Goal: Contribute content: Contribute content

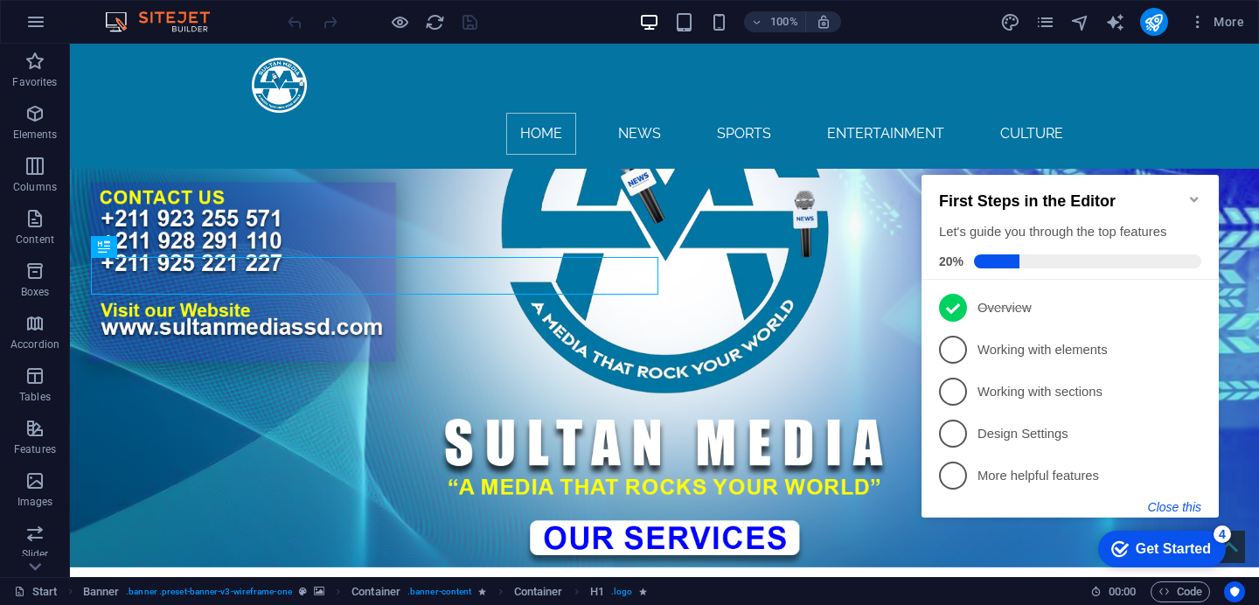
click at [1169, 505] on button "Close this" at bounding box center [1174, 507] width 53 height 14
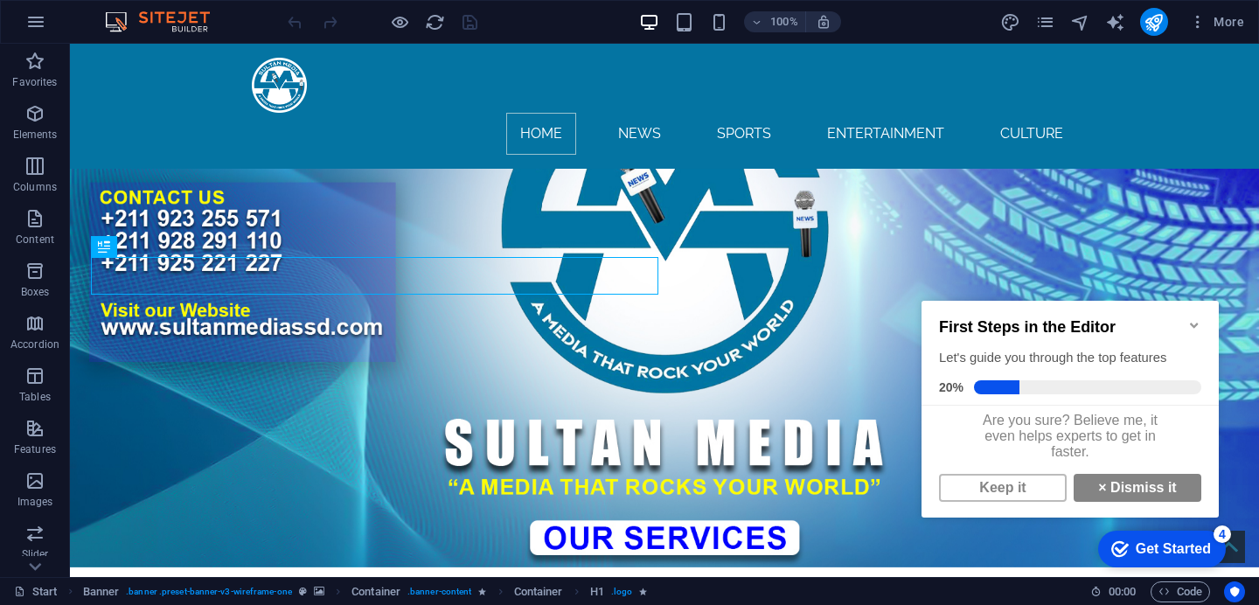
click at [1190, 323] on icon "Minimize checklist" at bounding box center [1194, 325] width 8 height 5
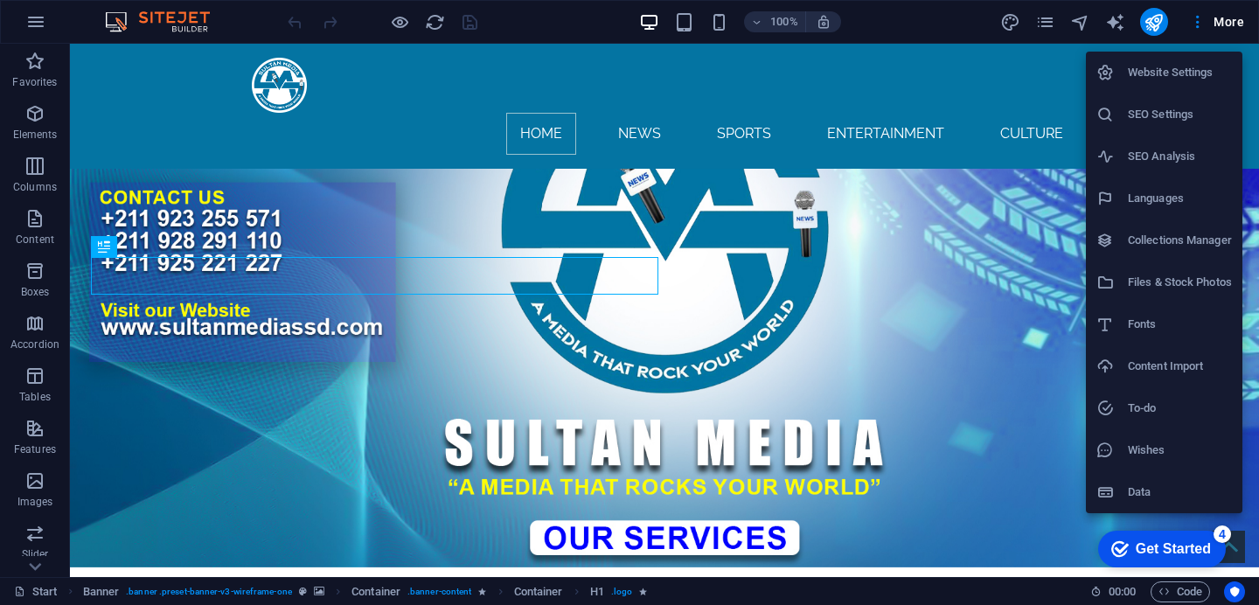
click at [1156, 243] on h6 "Collections Manager" at bounding box center [1180, 240] width 104 height 21
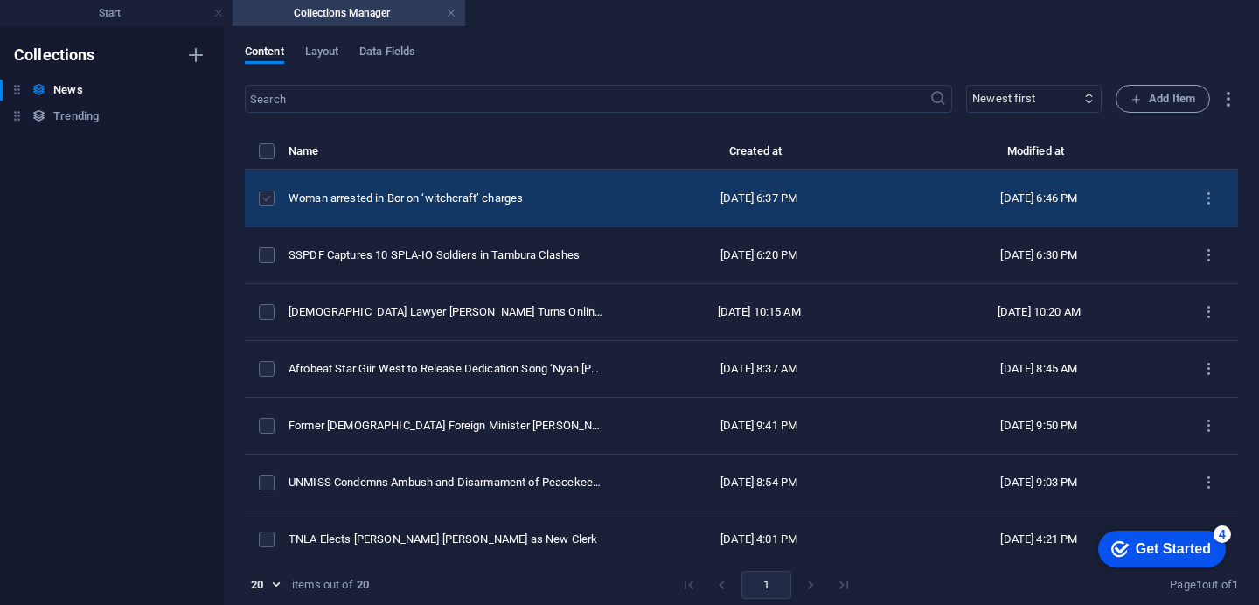
click at [0, 0] on label "items list" at bounding box center [0, 0] width 0 height 0
click at [0, 0] on input "items list" at bounding box center [0, 0] width 0 height 0
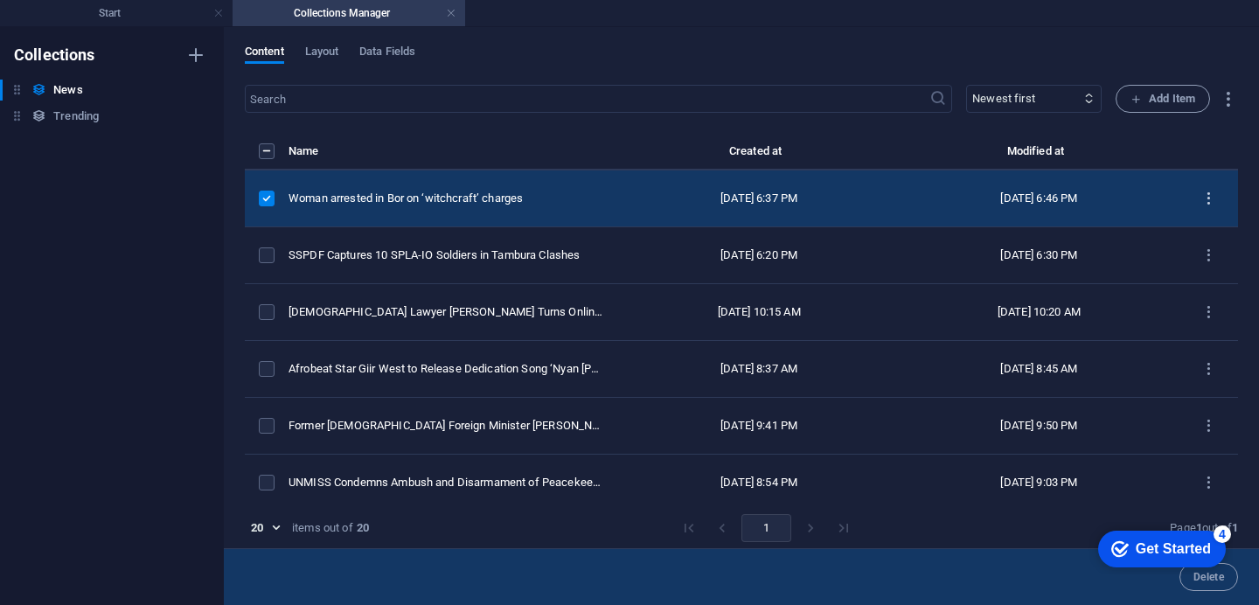
click at [0, 0] on icon "items list" at bounding box center [0, 0] width 0 height 0
click at [1202, 333] on h6 "Duplicate" at bounding box center [1208, 338] width 47 height 21
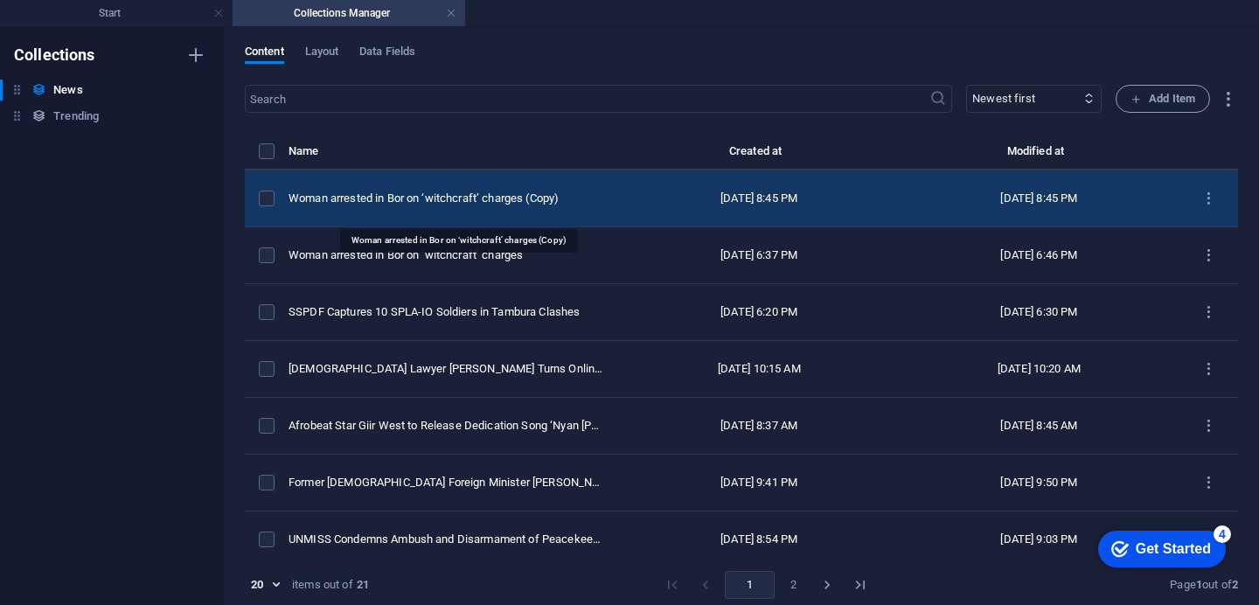
click at [483, 206] on div "Woman arrested in Bor on ‘witchcraft’ charges (Copy)" at bounding box center [446, 199] width 316 height 16
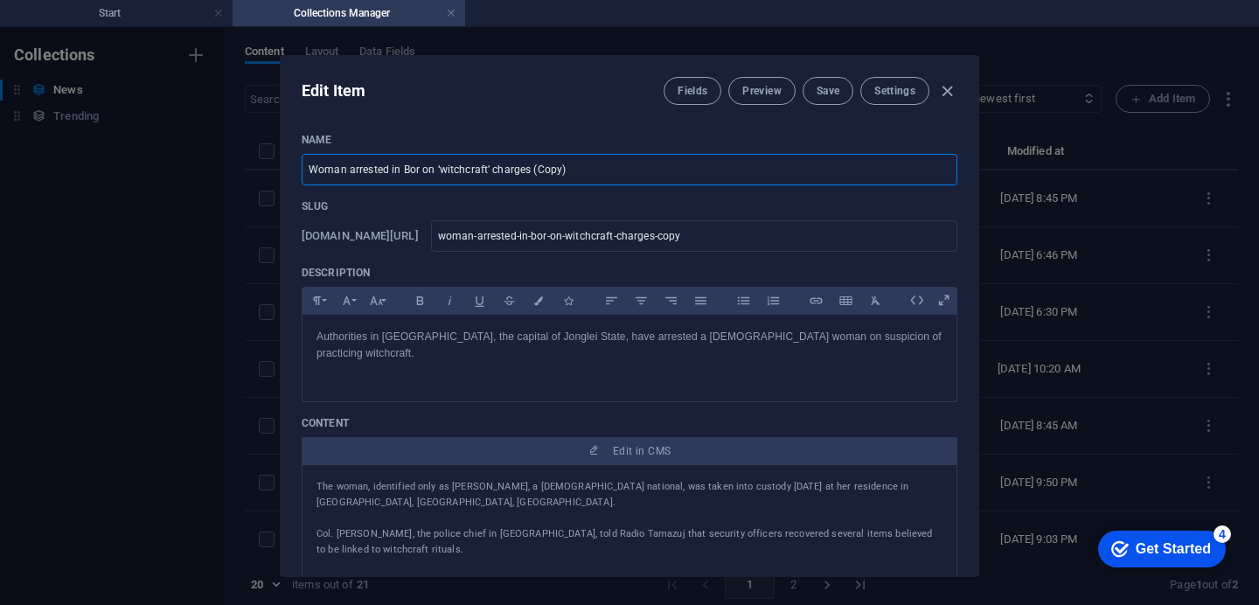
click at [564, 168] on input "Woman arrested in Bor on ‘witchcraft’ charges (Copy)" at bounding box center [630, 169] width 656 height 31
type input "Woman arrested in Bor on ‘witchcraft’ charges (Copy)a"
type input "woman-arrested-in-bor-on-witchcraft-charges-copy-a"
click at [564, 168] on input "Woman arrested in Bor on ‘witchcraft’ charges (Copy)a" at bounding box center [630, 169] width 656 height 31
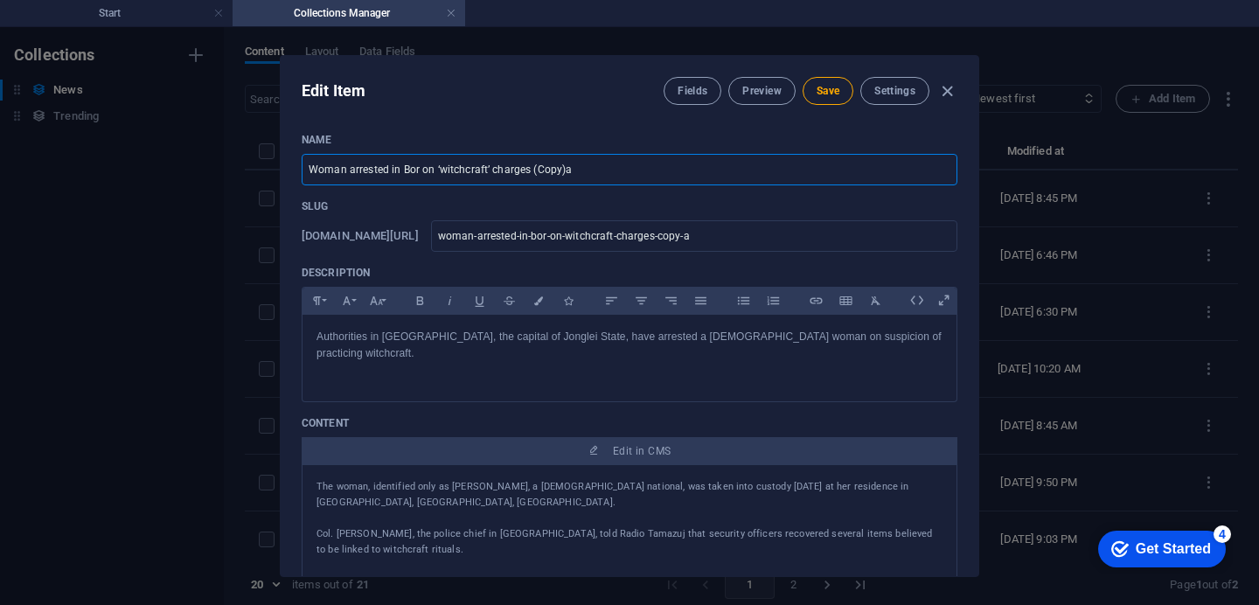
type input "Woman arrested in Bor on ‘witchcraft’ charges (Copy)aa"
type input "woman-arrested-in-bor-on-witchcraft-charges-copy-aa"
type input "Woman arrested in Bor on ‘witchcraft’ charges (Copy)a"
type input "woman-arrested-in-bor-on-witchcraft-charges-copy-a"
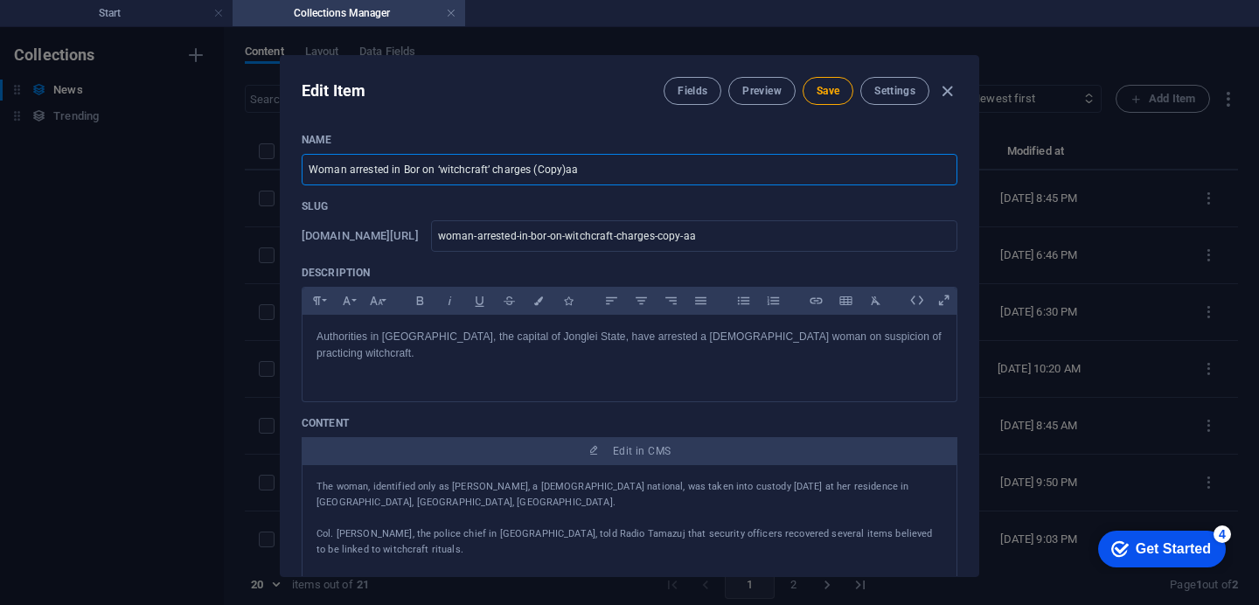
type input "woman-arrested-in-bor-on-witchcraft-charges-copy-a"
type input "Woman arrested in Bor on ‘witchcraft’ charges (Copy)"
type input "woman-arrested-in-bor-on-witchcraft-charges-copy"
type input "Woman arrested in Bor on ‘witchcraft’ charges (Cop"
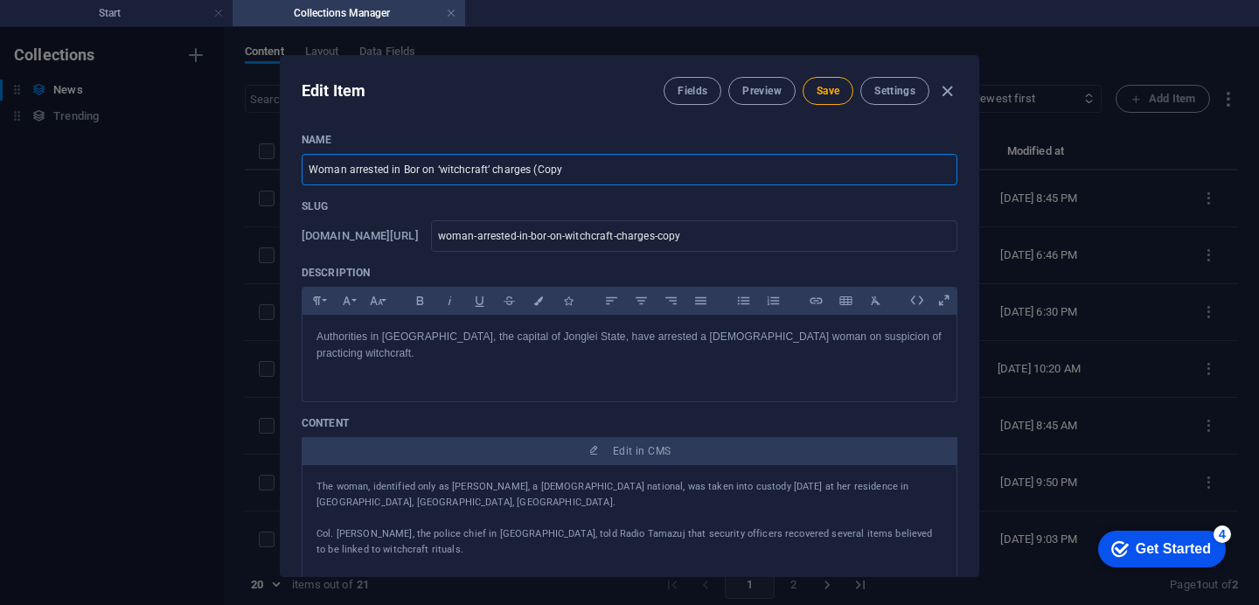
type input "woman-arrested-in-bor-on-witchcraft-charges-cop"
type input "Woman arrested in Bor on ‘witchcraft’ charges (Co"
type input "woman-arrested-in-bor-on-witchcraft-charges-co"
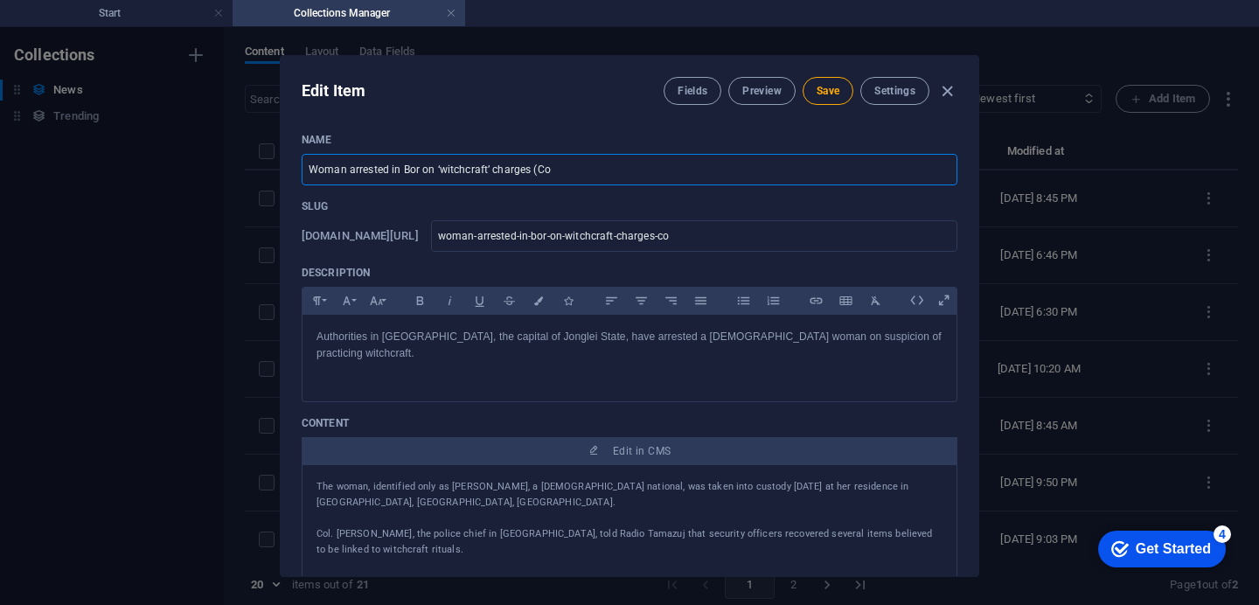
type input "Woman arrested in Bor on ‘witchcraft’ charges (C"
type input "woman-arrested-in-bor-on-witchcraft-charges-c"
type input "Woman arrested in Bor on ‘witchcraft’ charges ("
type input "woman-arrested-in-bor-on-witchcraft-charges"
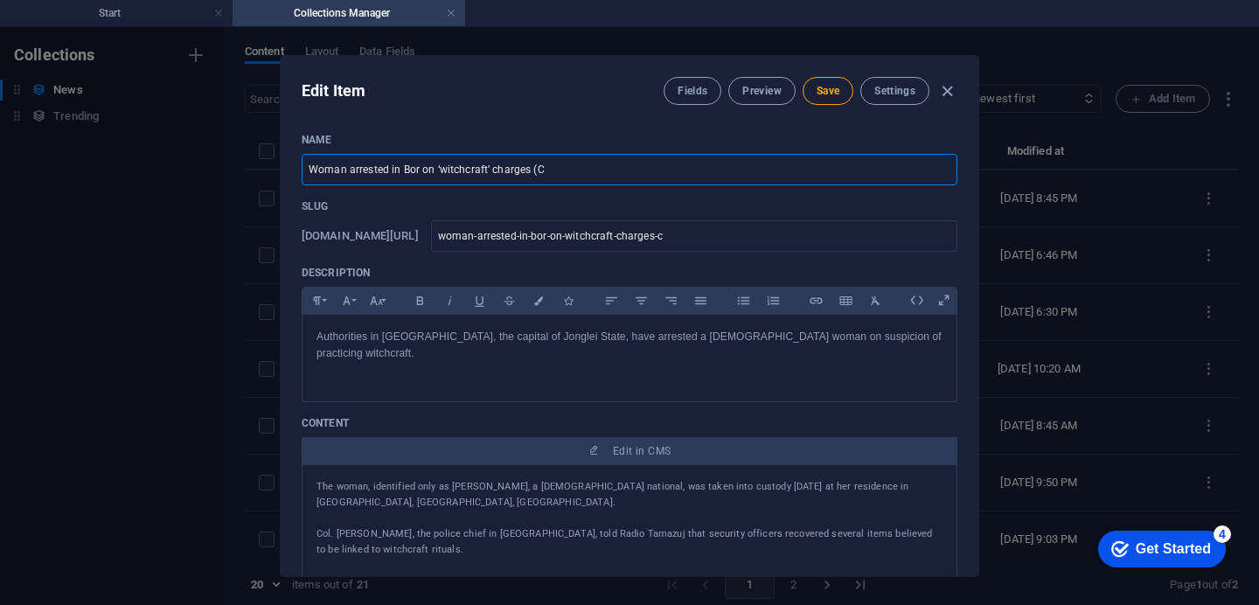
type input "woman-arrested-in-bor-on-witchcraft-charges"
type input "Woman arrested in Bor on ‘witchcraft’ charge"
type input "woman-arrested-in-bor-on-witchcraft-charge"
type input "Woman arrested in Bor on ‘witchcraft’ ch"
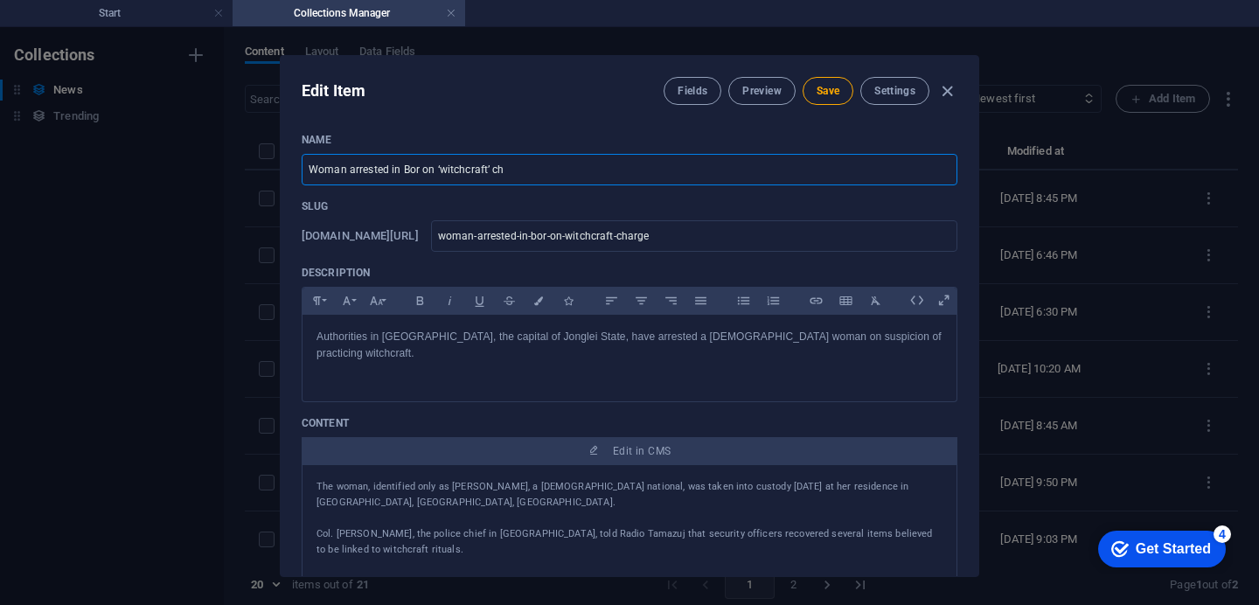
type input "woman-arrested-in-bor-on-witchcraft-ch"
type input "Woman arrested in Bor on ‘witchcraft’ c"
type input "woman-arrested-in-bor-on-witchcraft-c"
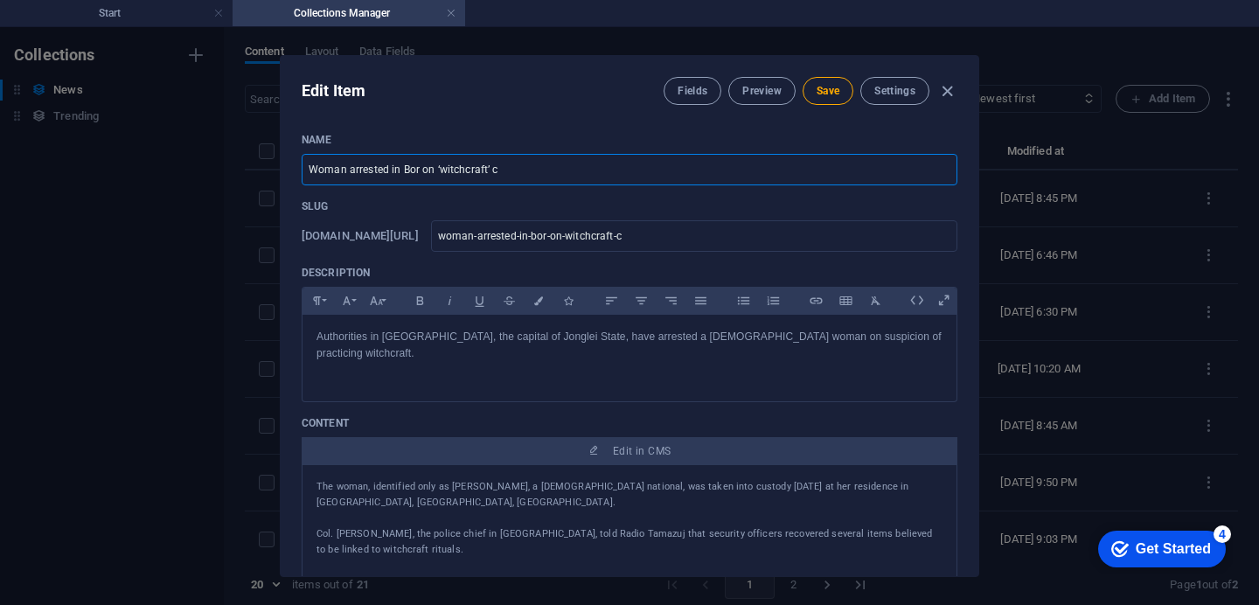
type input "Woman arrested in Bor on ‘witchcraft’"
type input "woman-arrested-in-bor-on-witchcraft"
type input "Woman arrested in Bor on ‘witchcraf"
type input "woman-arrested-in-bor-on-witchcraf"
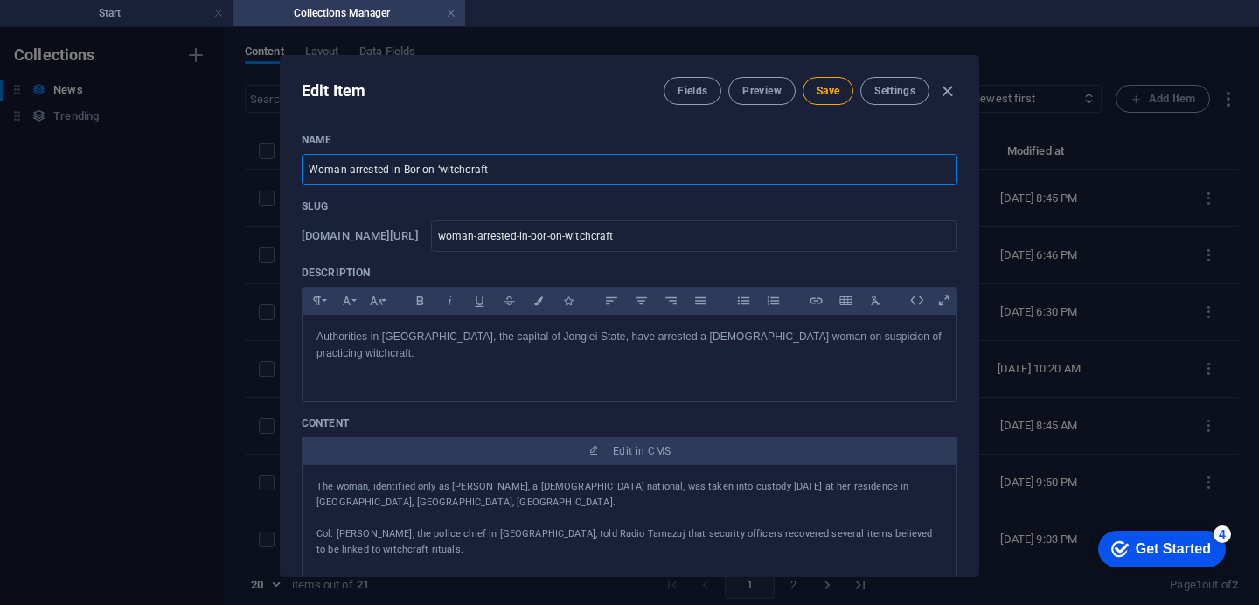
type input "woman-arrested-in-bor-on-witchcraf"
type input "Woman arrested in Bor on ‘witchcra"
type input "woman-arrested-in-bor-on-witchcra"
type input "Woman arrested in Bor on ‘witchcr"
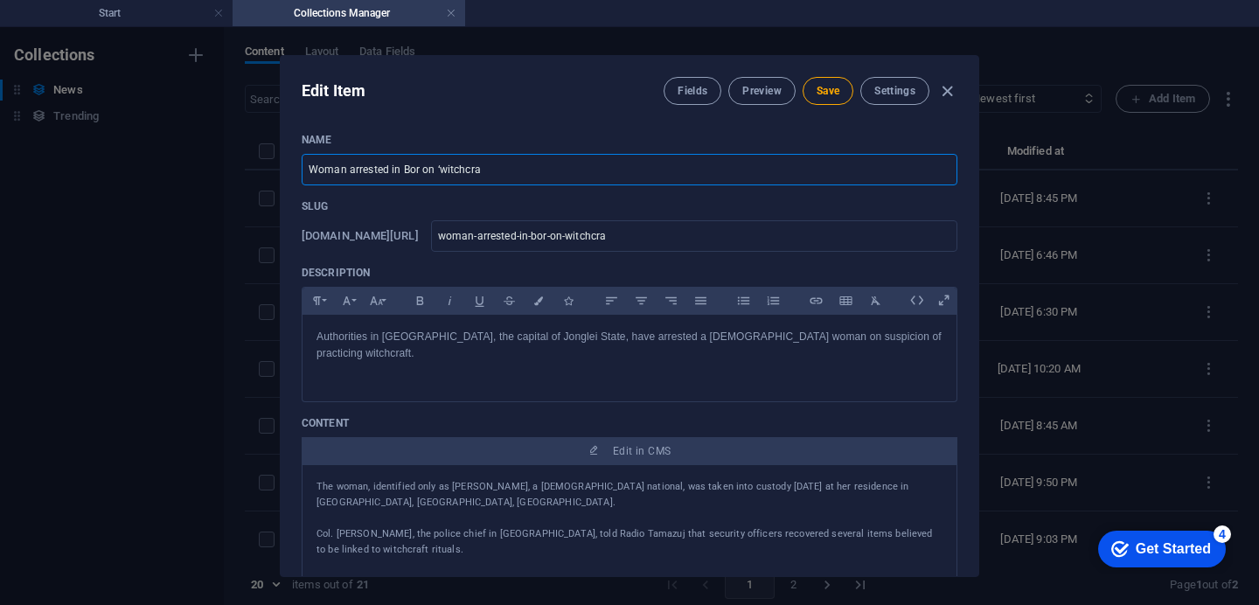
type input "woman-arrested-in-bor-on-witchcr"
type input "Woman arrested in Bor on ‘witchc"
type input "woman-arrested-in-bor-on-witchc"
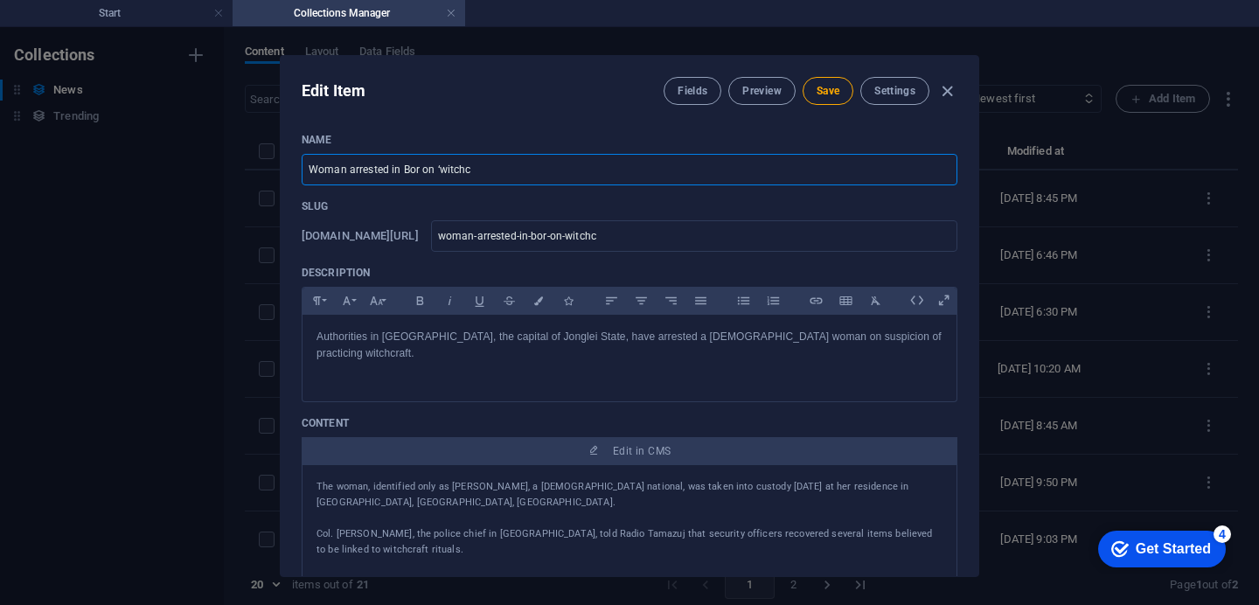
type input "Woman arrested in Bor on ‘witch"
type input "woman-arrested-in-bor-on-witch"
type input "Woman arrested in Bor on ‘witc"
type input "woman-arrested-in-bor-on-witc"
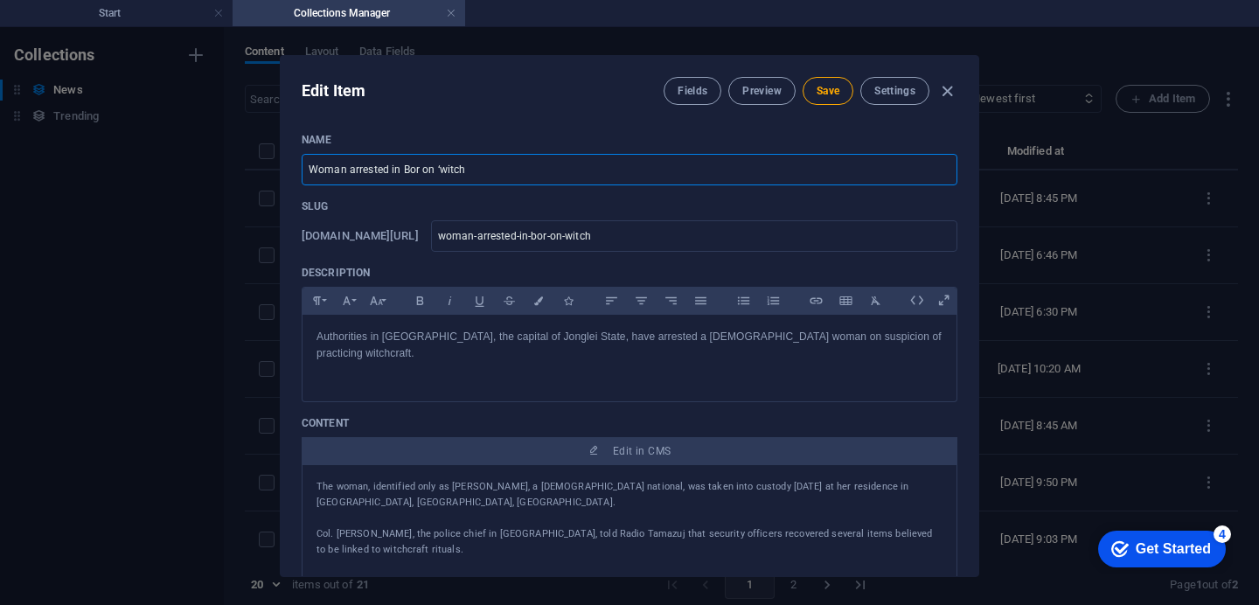
type input "woman-arrested-in-bor-on-witc"
type input "Woman arrested in Bor on ‘wit"
type input "woman-arrested-in-bor-on-wit"
type input "Woman arrested in [GEOGRAPHIC_DATA] on ‘wi"
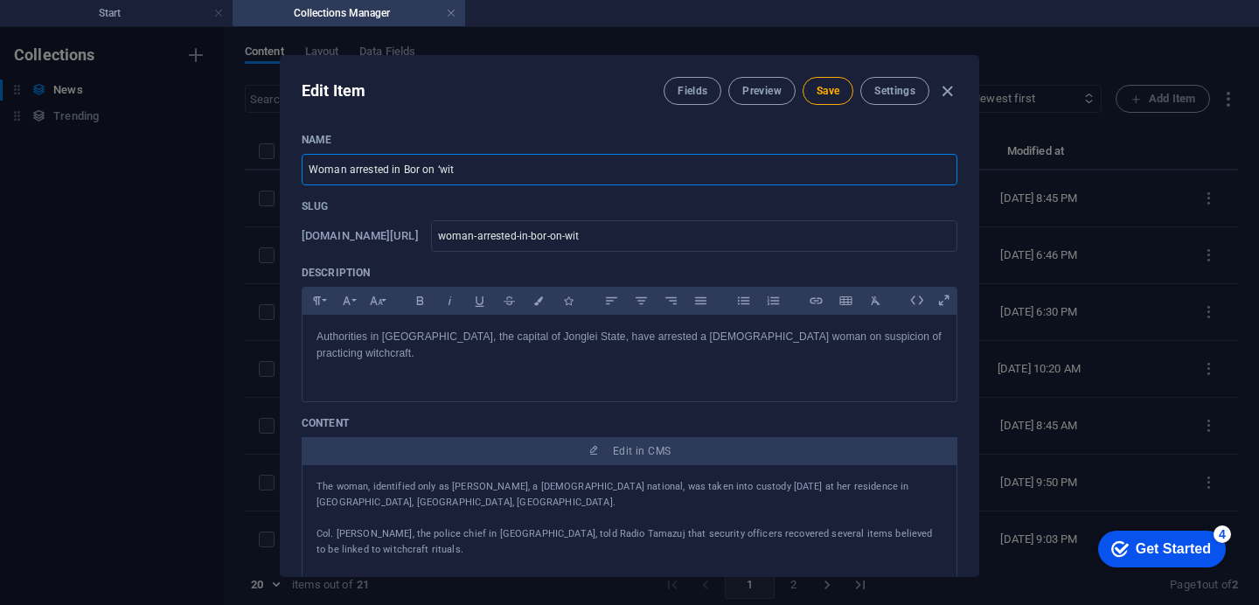
type input "woman-arrested-in-bor-on-wi"
type input "Woman arrested in Bor on ‘w"
type input "woman-arrested-in-bor-on-w"
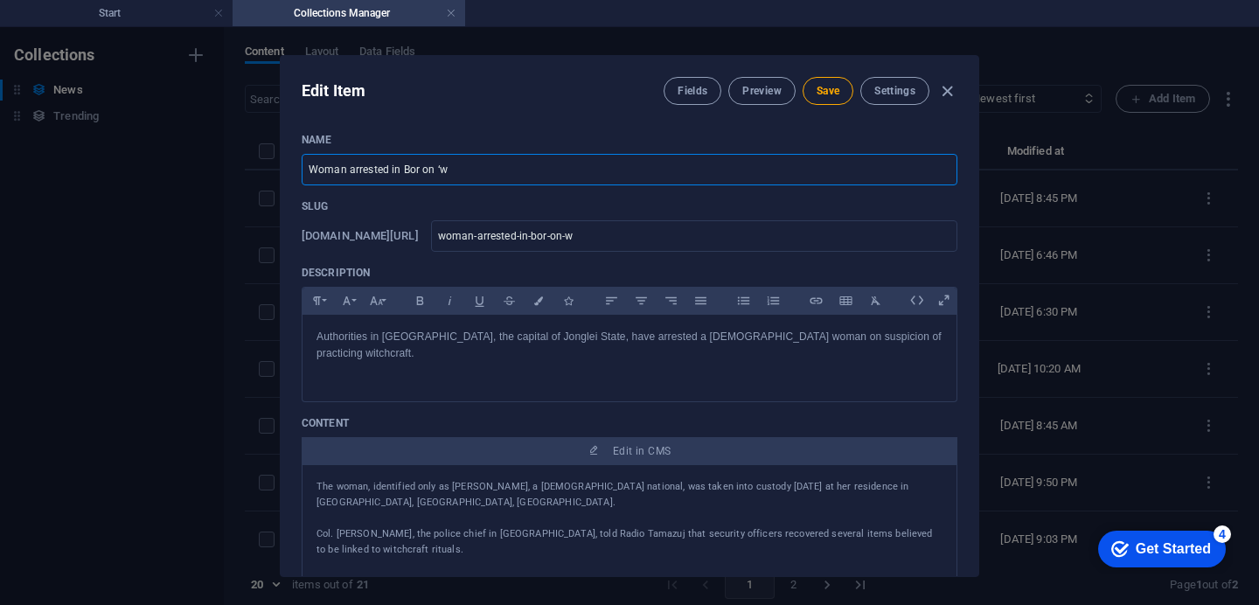
type input "Woman arrested in Bor on ‘"
type input "woman-arrested-in-bor-on"
type input "Woman arrested in [GEOGRAPHIC_DATA] o"
type input "woman-arrested-in-bor-o"
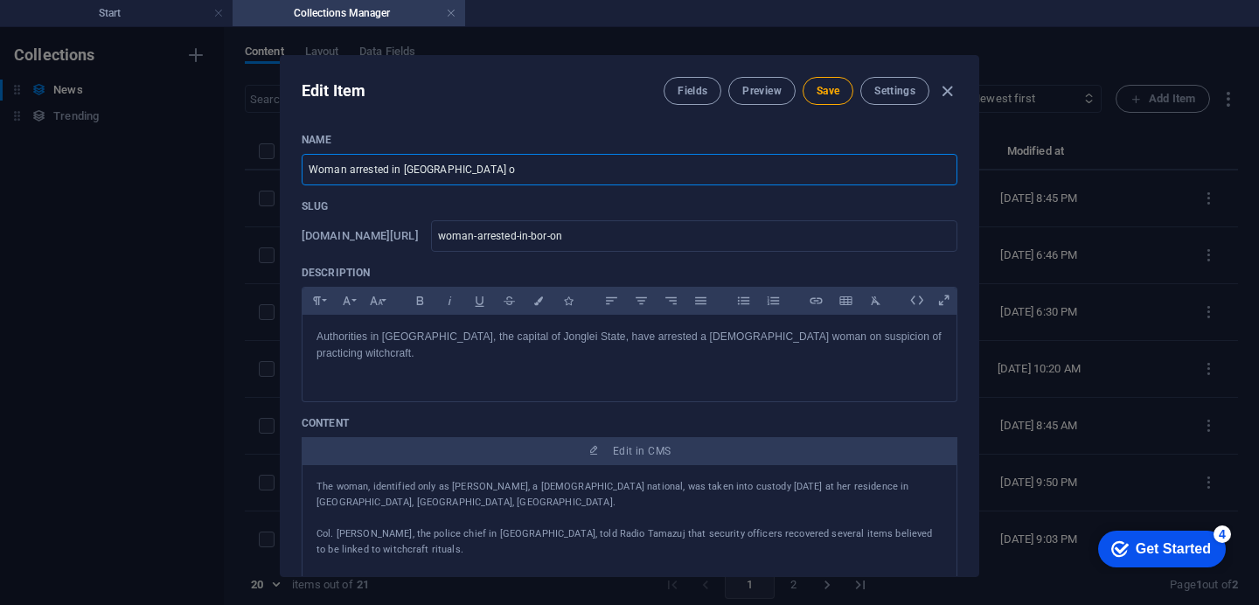
type input "woman-arrested-in-bor-o"
type input "Woman arrested in [GEOGRAPHIC_DATA]"
type input "woman-arrested-in-bor"
type input "Woman arrested in Bo"
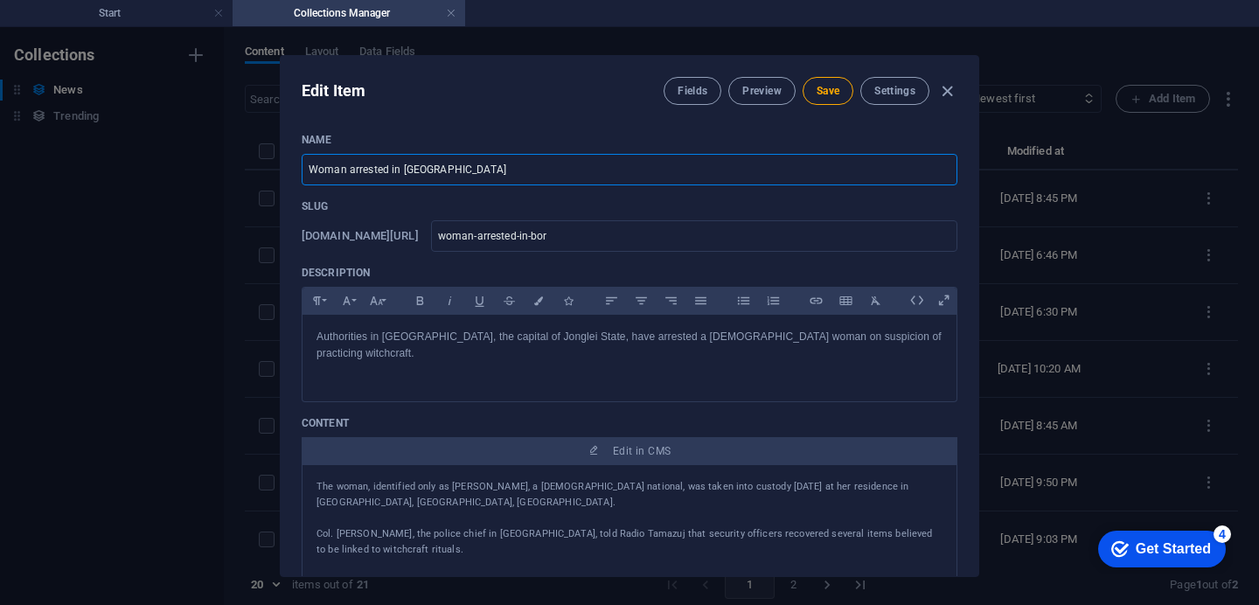
type input "woman-arrested-in-bo"
type input "Woman arrested in B"
type input "woman-arrested-in-b"
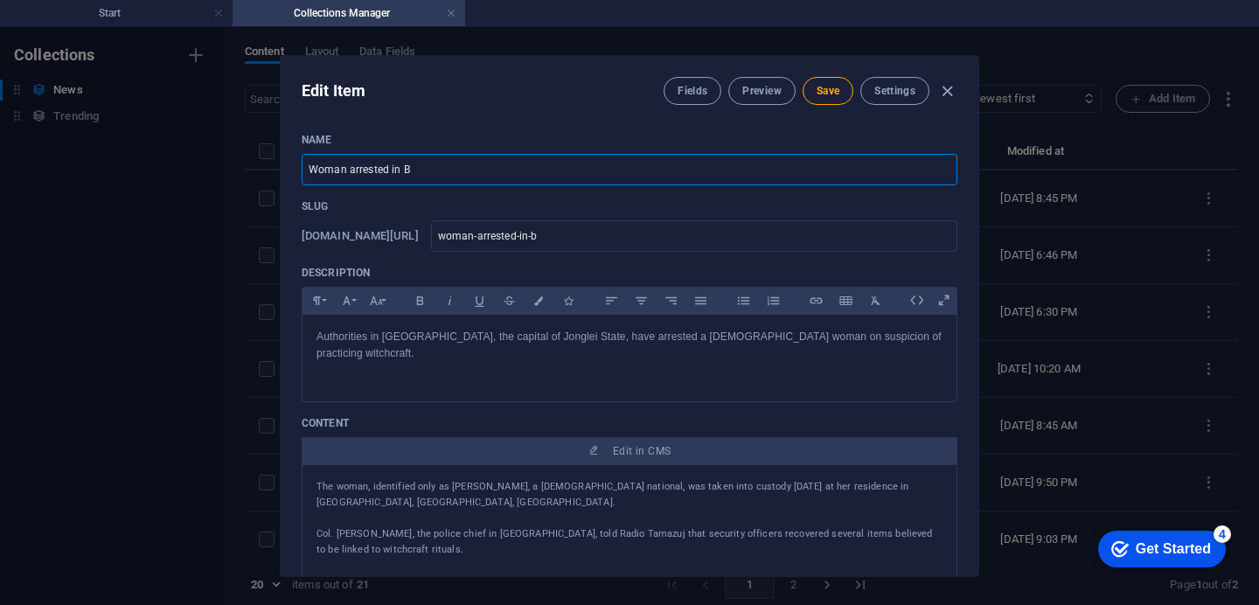
type input "Woman arrested in"
type input "woman-arrested-in"
type input "Woman arrested i"
type input "woman-arrested-i"
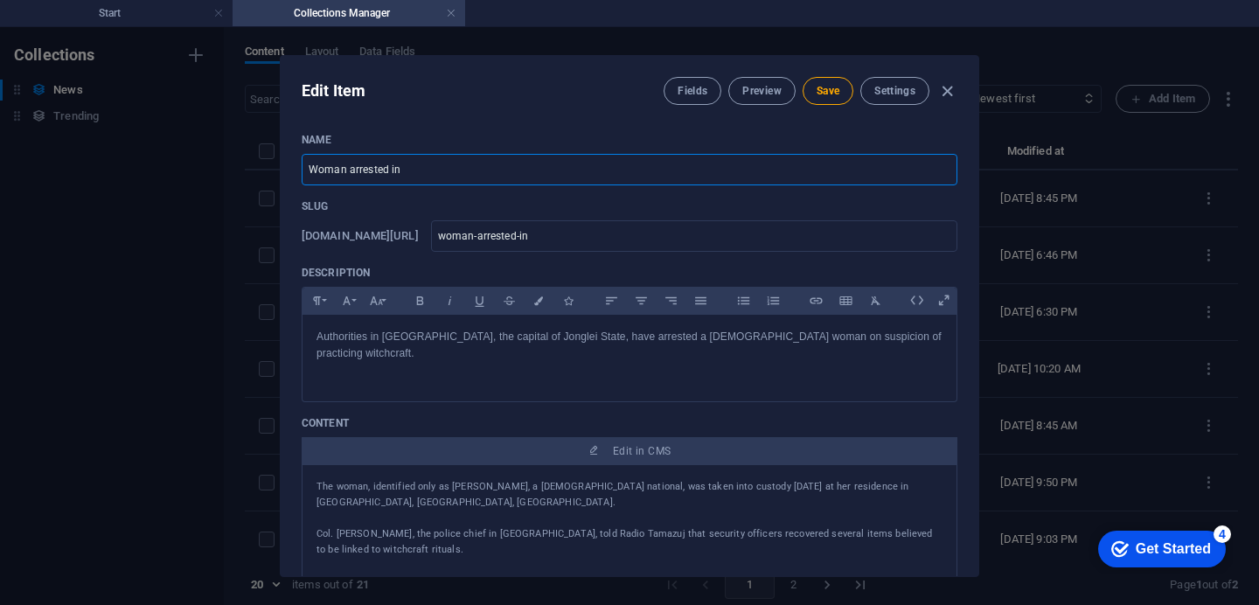
type input "woman-arrested-i"
type input "Woman arrested"
type input "woman-arrested"
type input "Woman arreste"
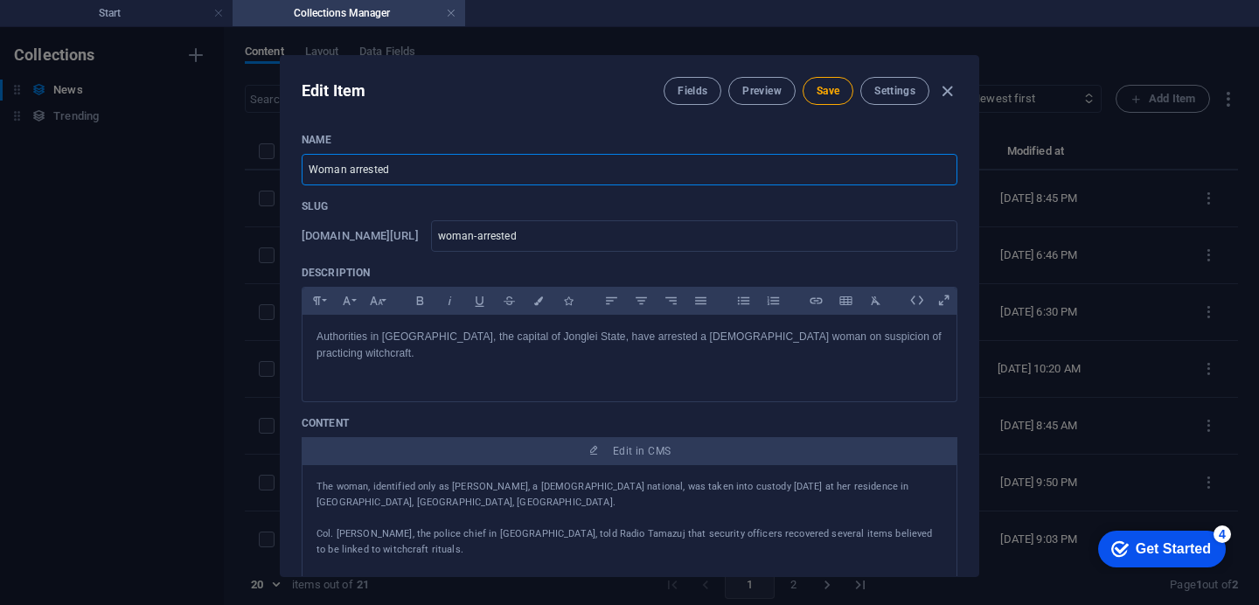
type input "woman-arreste"
type input "Woman arrest"
type input "woman-arrest"
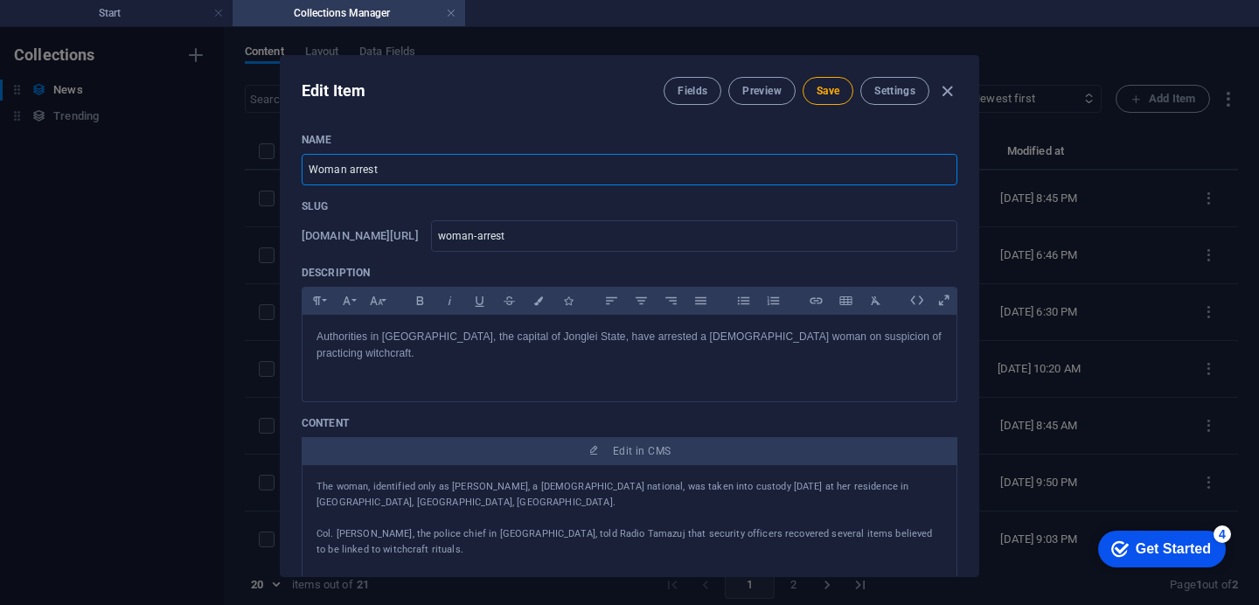
type input "Woman arres"
type input "woman-arres"
type input "Woman arre"
type input "woman-arre"
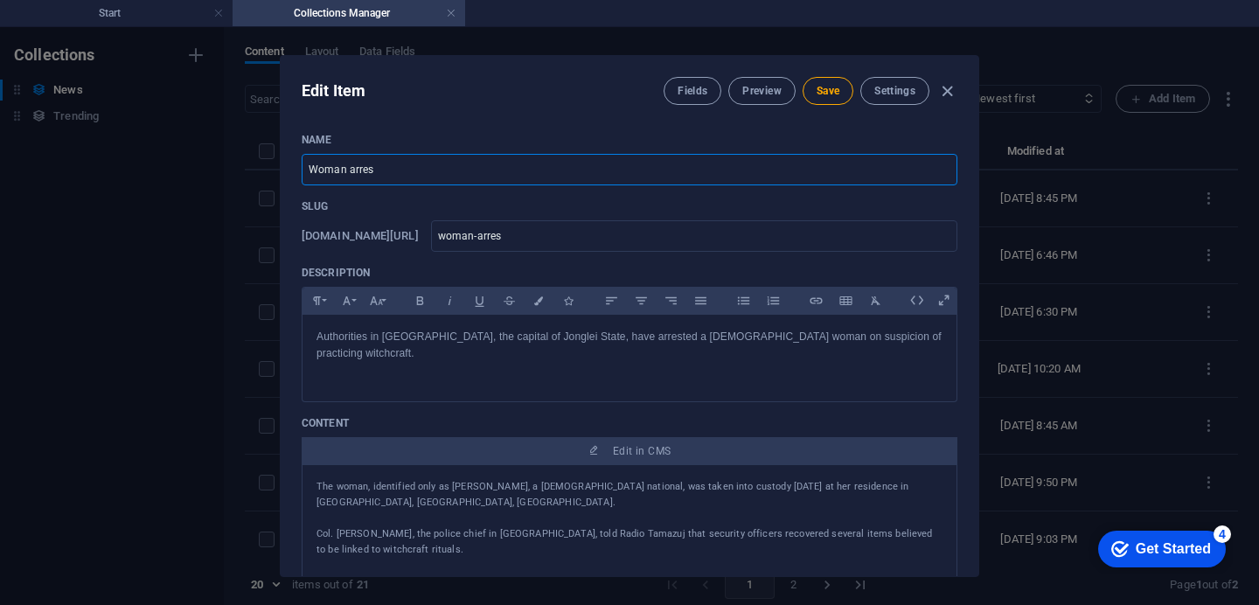
type input "woman-arre"
type input "Woman arr"
type input "woman-arr"
type input "Woman"
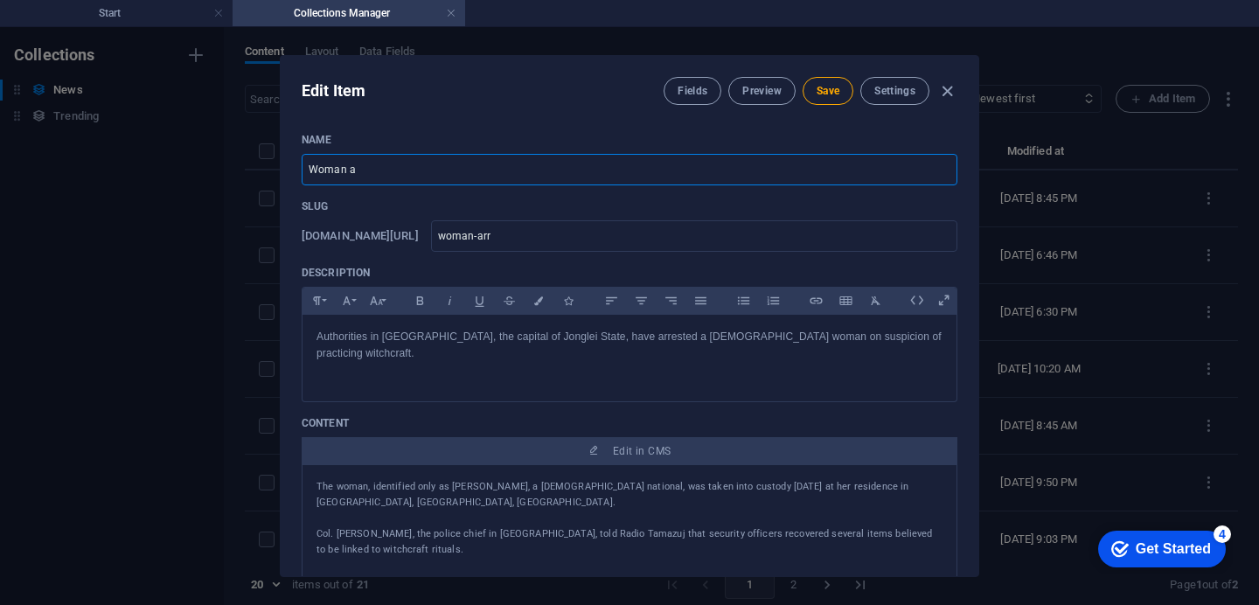
type input "woman"
type input "Woma"
type input "woma"
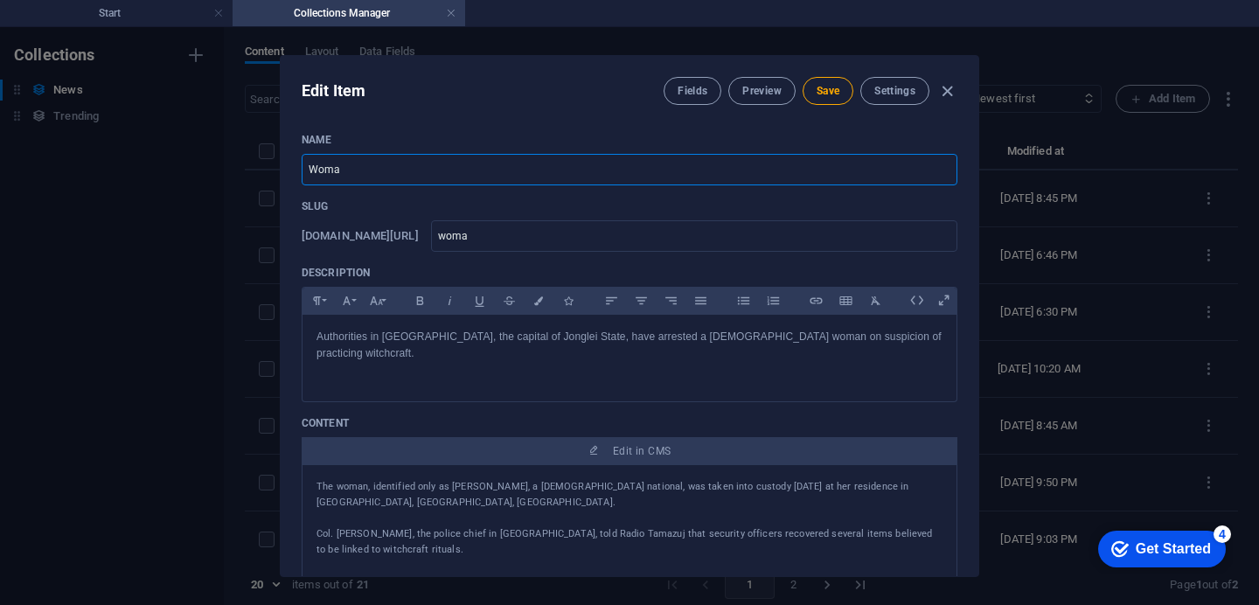
type input "Wom"
type input "wom"
type input "Wo"
type input "wo"
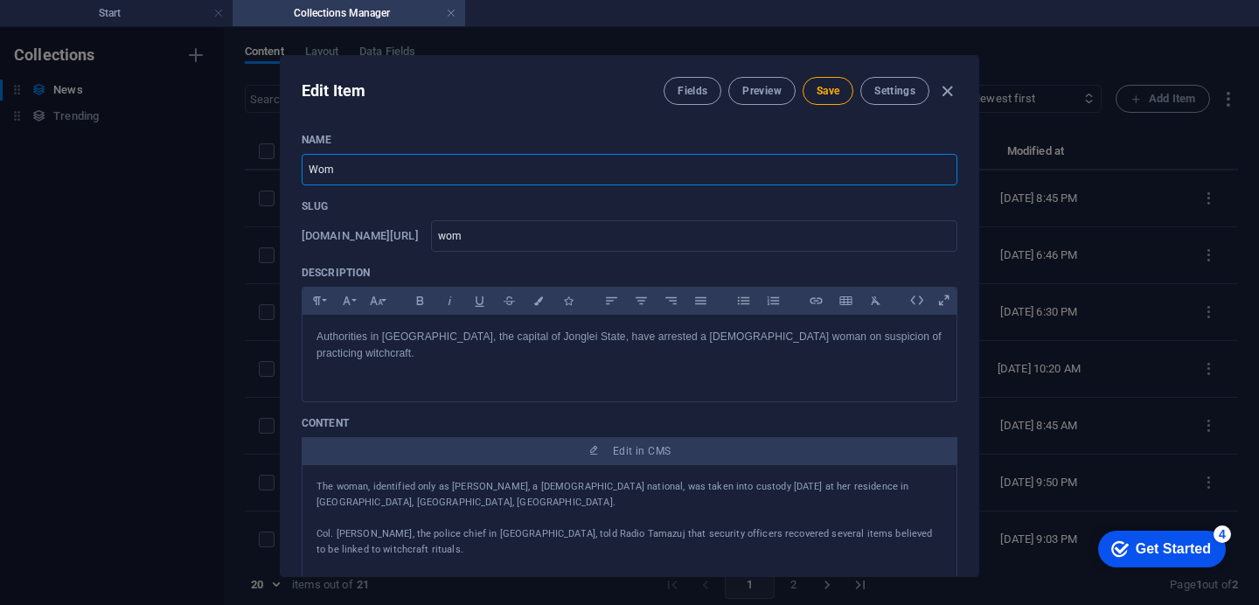
type input "wo"
type input "W"
type input "w"
paste input "UNMISS Prepares to Complete Matiel Hospital in [GEOGRAPHIC_DATA], Warrap State"
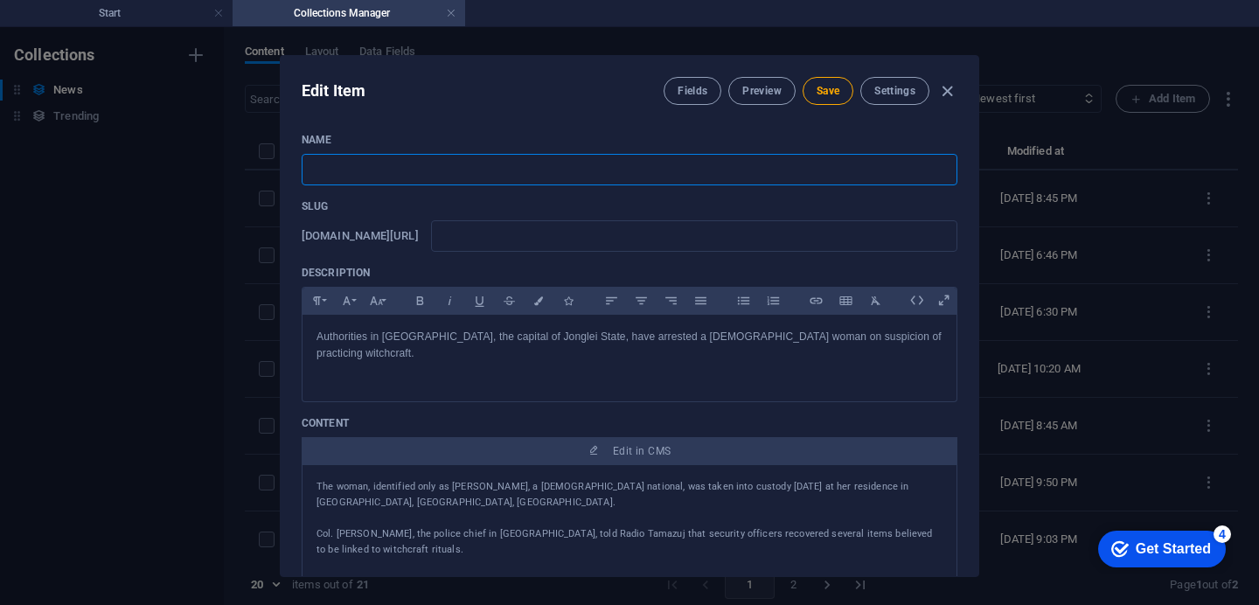
type input "UNMISS Prepares to Complete Matiel Hospital in [GEOGRAPHIC_DATA], Warrap State"
type input "unmiss-prepares-to-complete-matiel-hospital-in-gogrial-east-warrap-state"
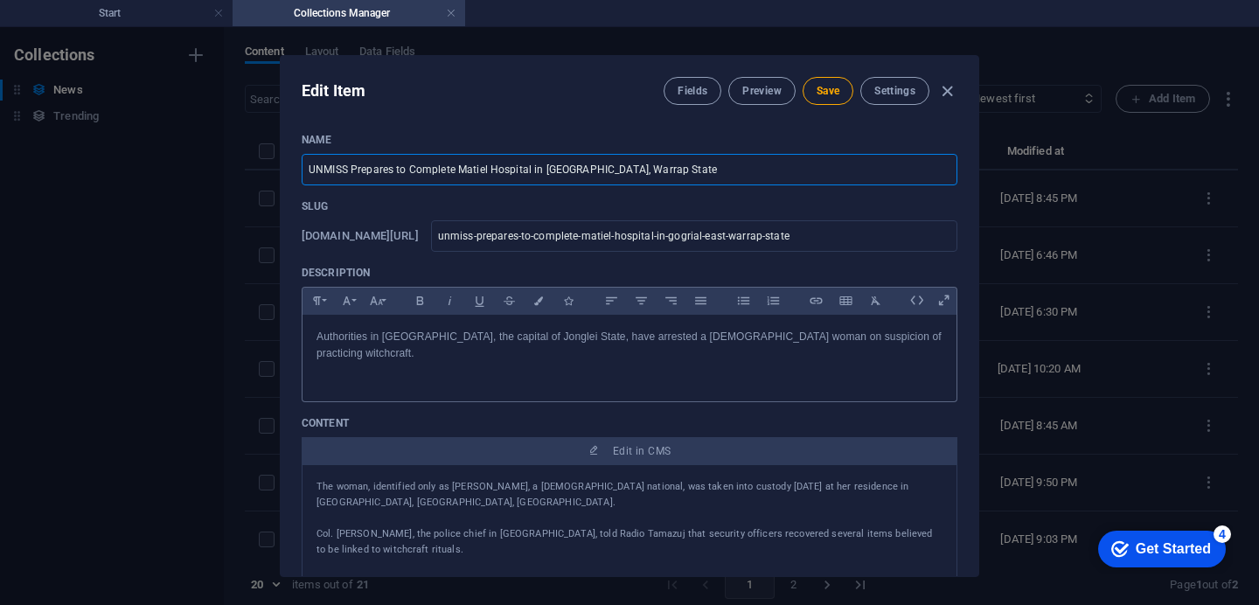
type input "UNMISS Prepares to Complete Matiel Hospital in [GEOGRAPHIC_DATA], Warrap State"
click at [880, 334] on p "Authorities in [GEOGRAPHIC_DATA], the capital of Jonglei State, have arrested a…" at bounding box center [629, 345] width 626 height 33
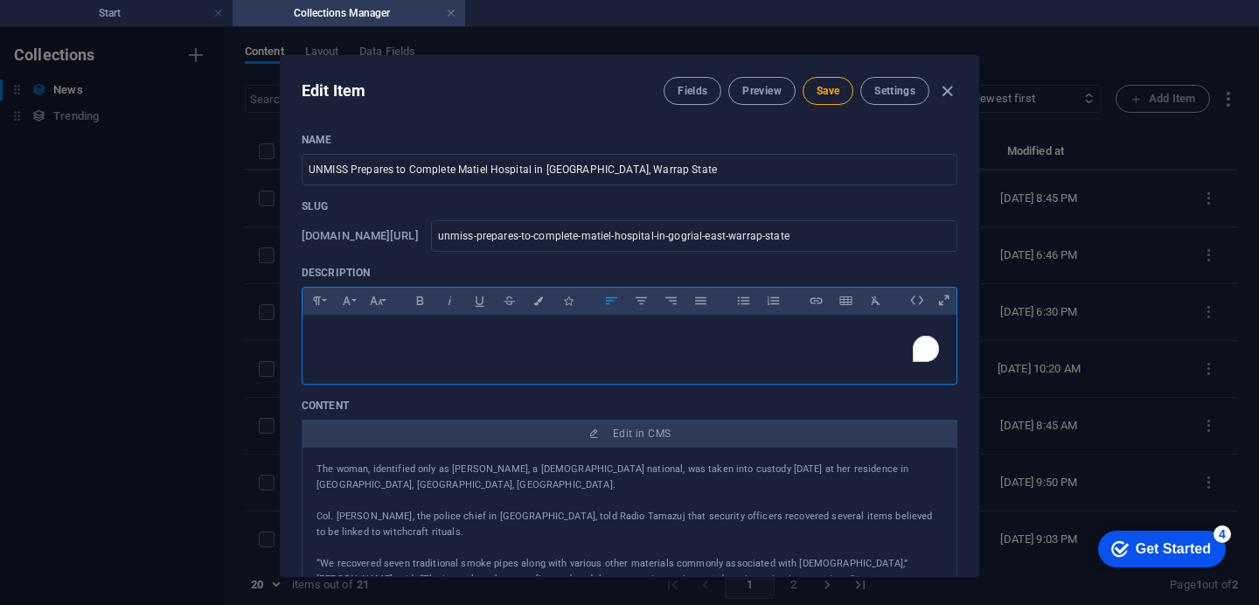
click at [321, 347] on p "To enrich screen reader interactions, please activate Accessibility in Grammarl…" at bounding box center [629, 353] width 626 height 17
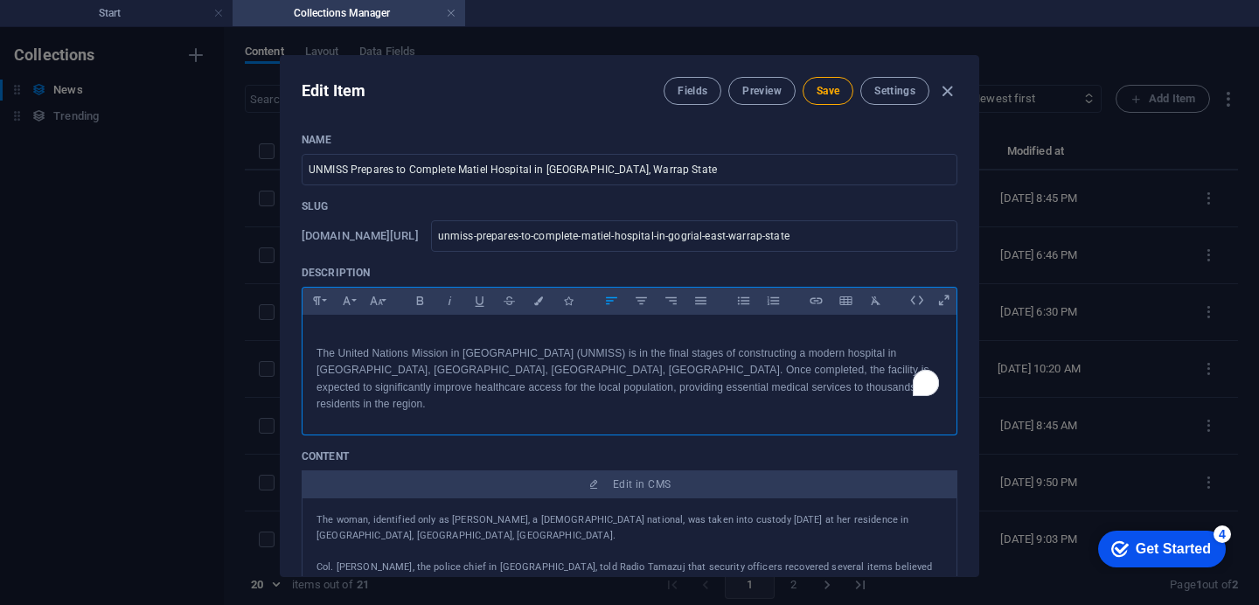
scroll to position [4136, 2]
click at [829, 92] on span "Save" at bounding box center [828, 91] width 23 height 14
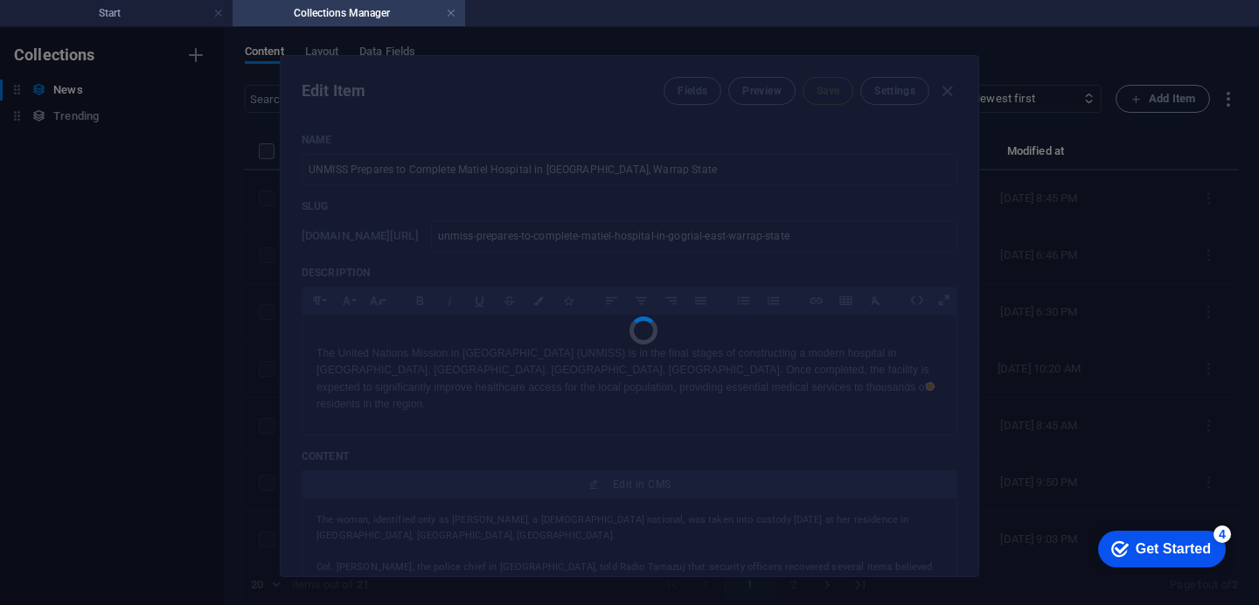
type input "unmiss-prepares-to-complete-matiel-hospital-in-gogrial-east-warrap-state"
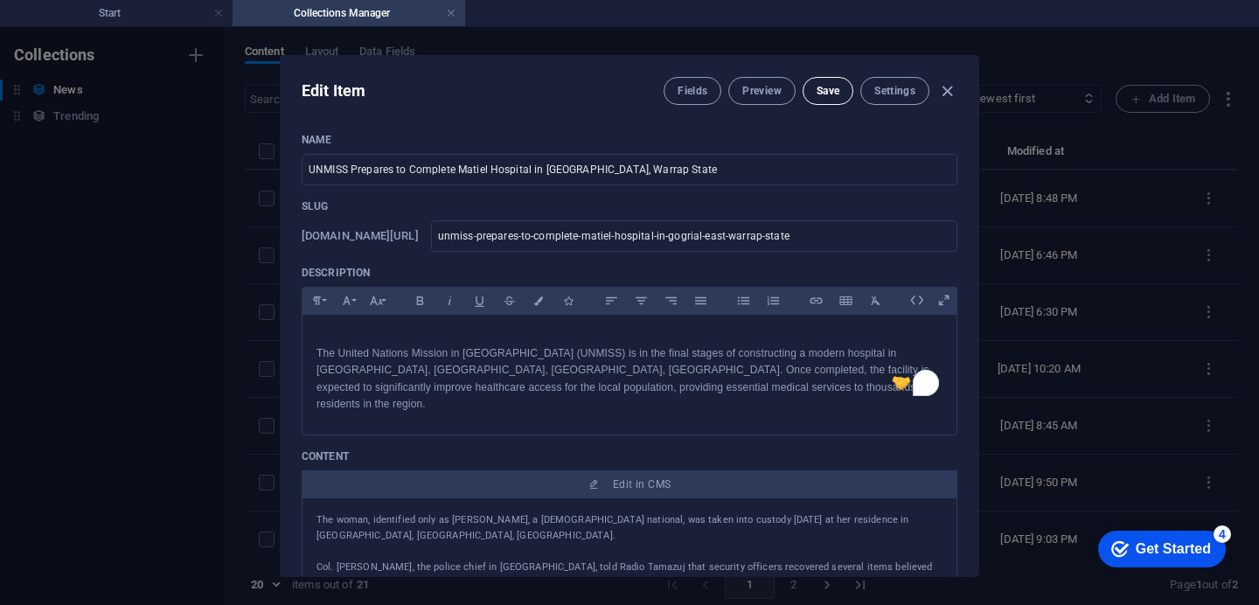
click at [820, 93] on span "Save" at bounding box center [828, 91] width 23 height 14
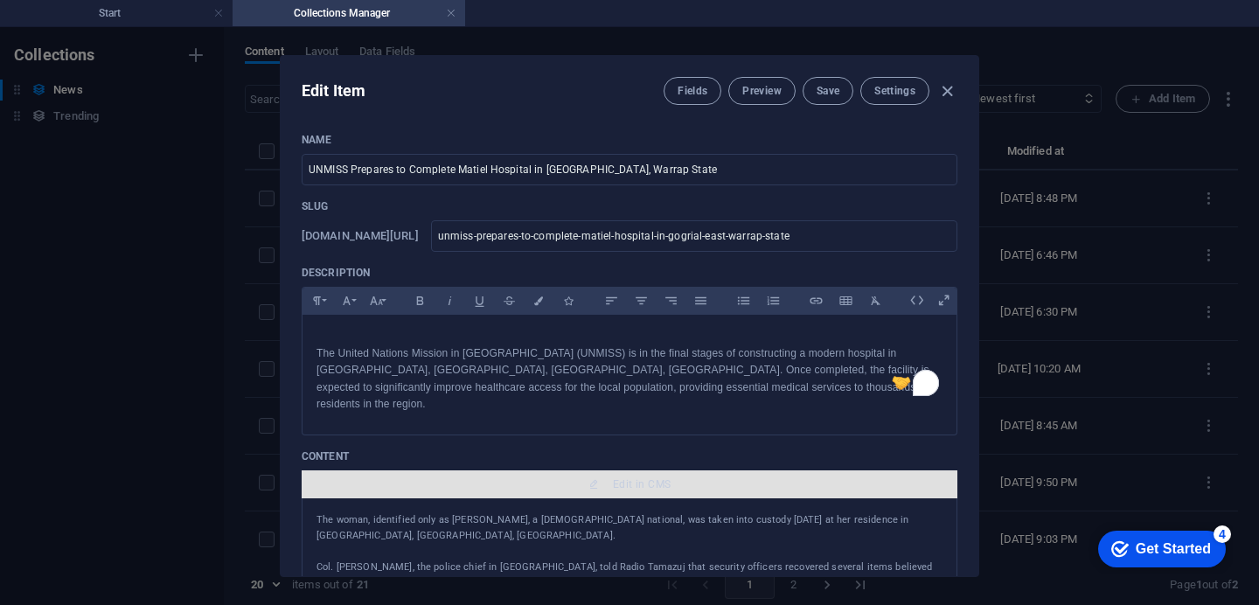
click at [667, 477] on span "Edit in CMS" at bounding box center [630, 484] width 642 height 14
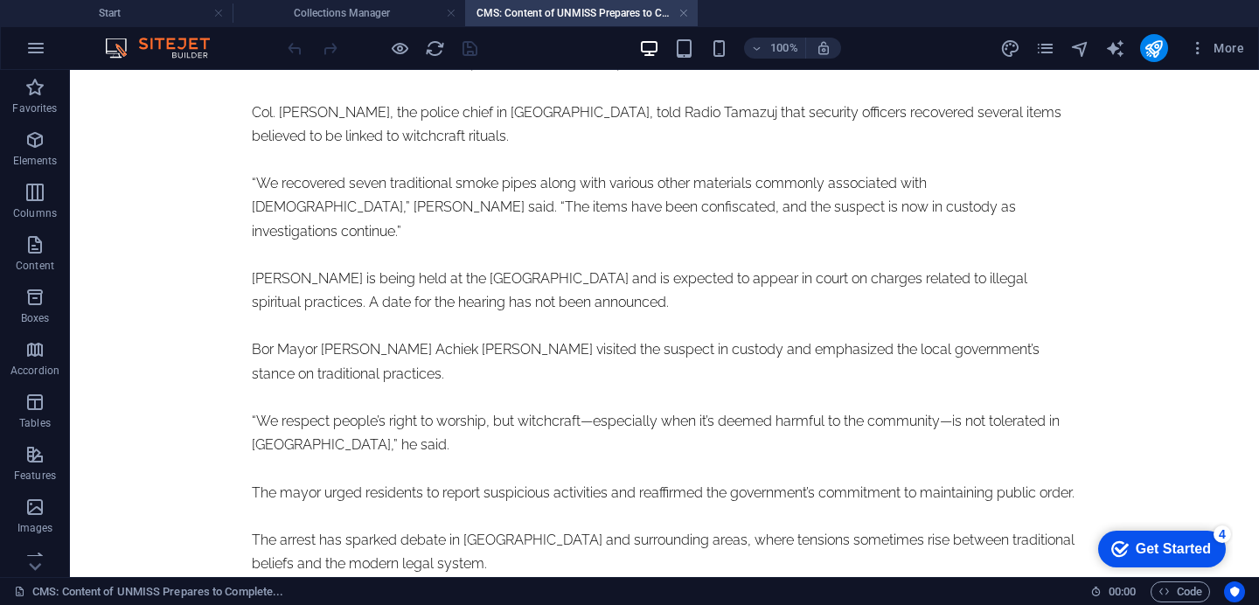
scroll to position [187, 0]
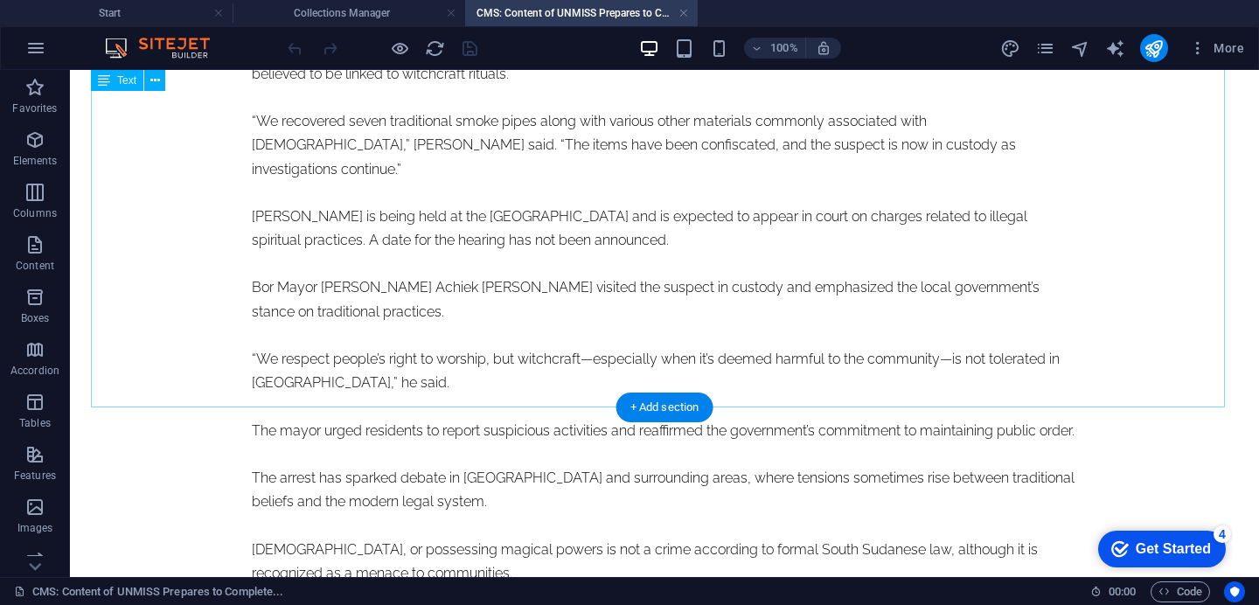
click at [1062, 395] on div "The woman, identified only as [PERSON_NAME], a [DEMOGRAPHIC_DATA] national, was…" at bounding box center [664, 276] width 825 height 618
click at [1060, 395] on div "The woman, identified only as [PERSON_NAME], a [DEMOGRAPHIC_DATA] national, was…" at bounding box center [664, 276] width 825 height 618
click at [1050, 395] on div "The woman, identified only as [PERSON_NAME], a [DEMOGRAPHIC_DATA] national, was…" at bounding box center [664, 276] width 825 height 618
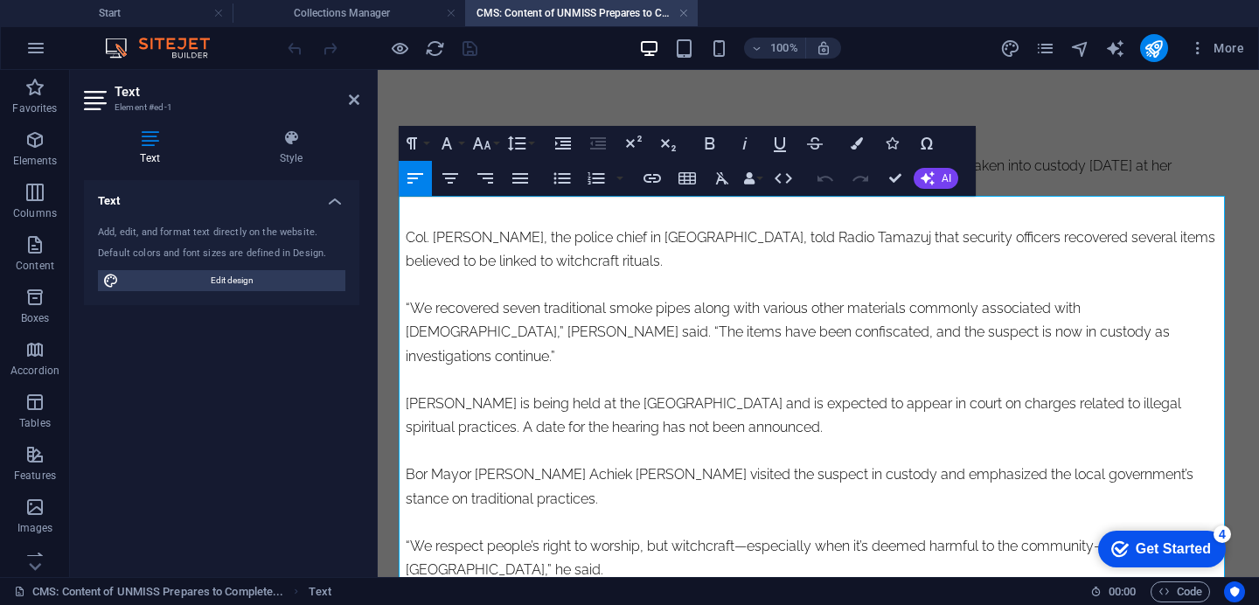
click at [499, 541] on p "“We respect people’s right to worship, but witchcraft—especially when it’s deem…" at bounding box center [818, 557] width 825 height 47
click at [481, 544] on p "“We respect people’s right to worship, but witchcraft—especially when it’s deem…" at bounding box center [818, 557] width 825 height 47
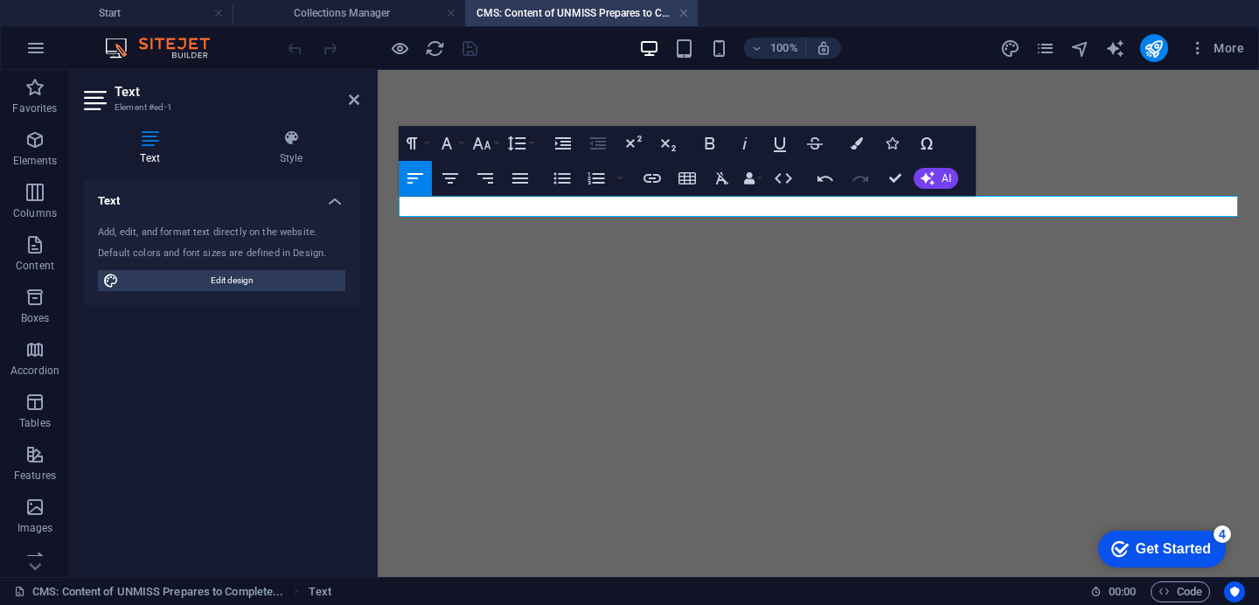
click at [407, 177] on p at bounding box center [818, 166] width 825 height 24
click at [446, 177] on p at bounding box center [818, 166] width 825 height 24
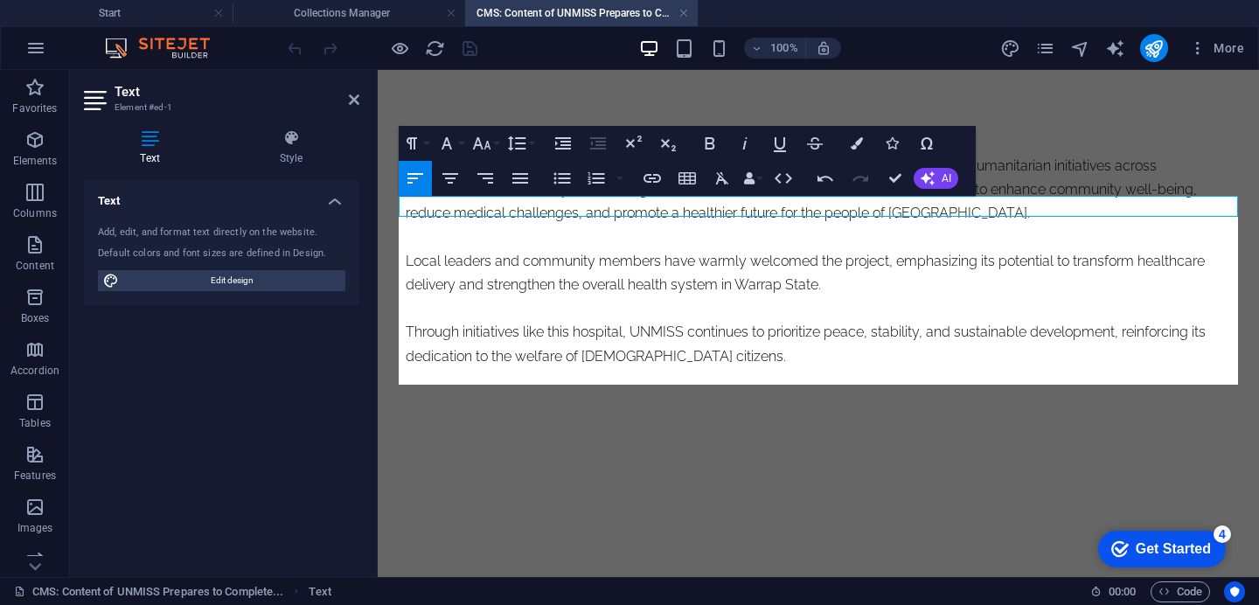
scroll to position [11342, 1]
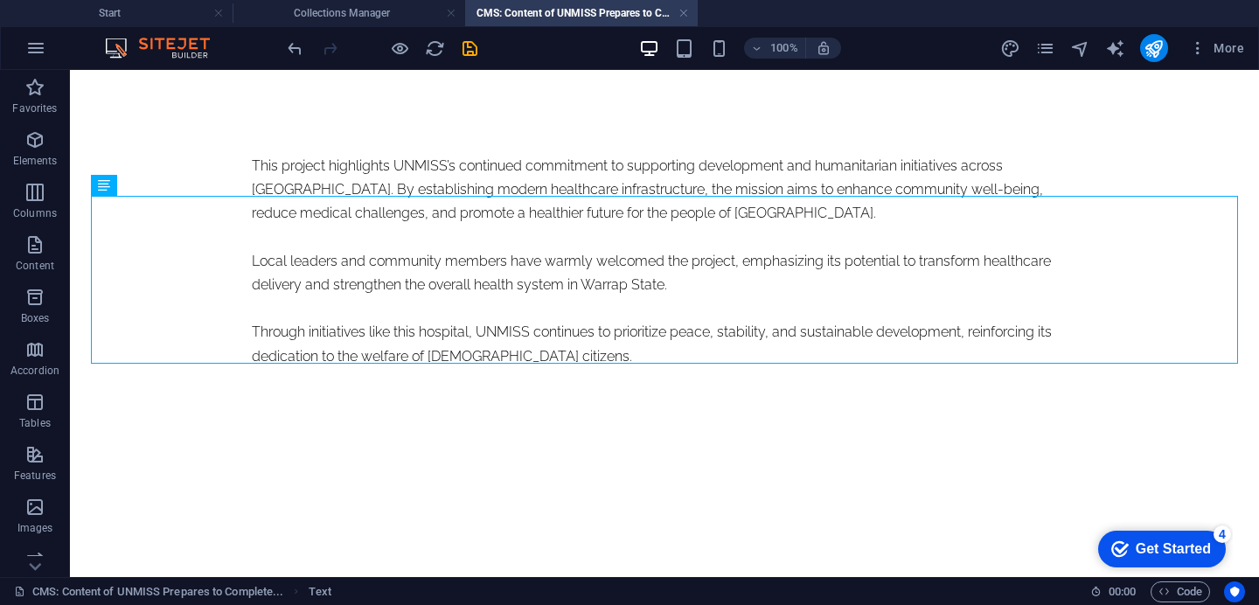
click at [480, 62] on div at bounding box center [382, 48] width 196 height 28
click at [479, 56] on icon "save" at bounding box center [470, 48] width 20 height 20
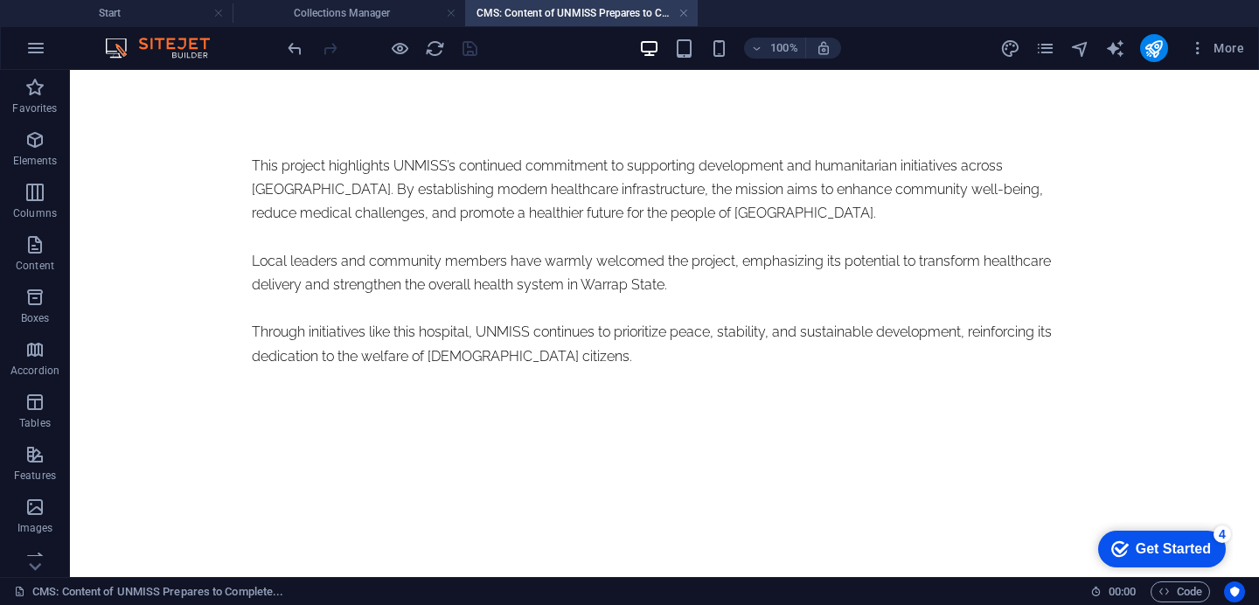
click at [509, 11] on h4 "CMS: Content of UNMISS Prepares to Complete..." at bounding box center [581, 12] width 233 height 19
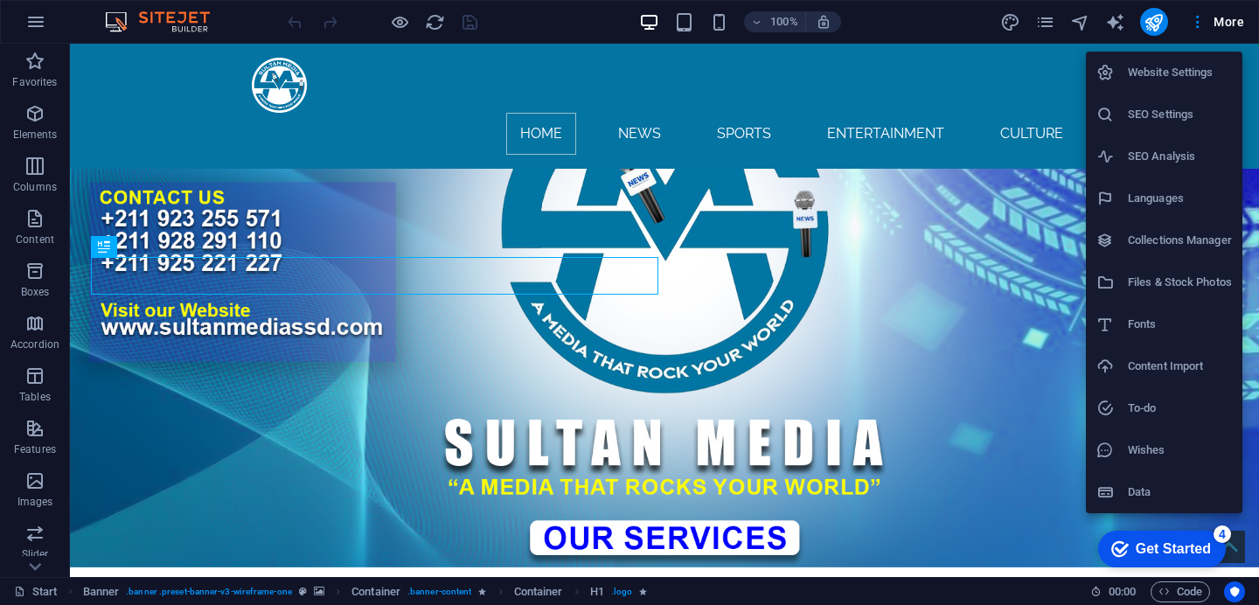
click at [1162, 244] on h6 "Collections Manager" at bounding box center [1180, 240] width 104 height 21
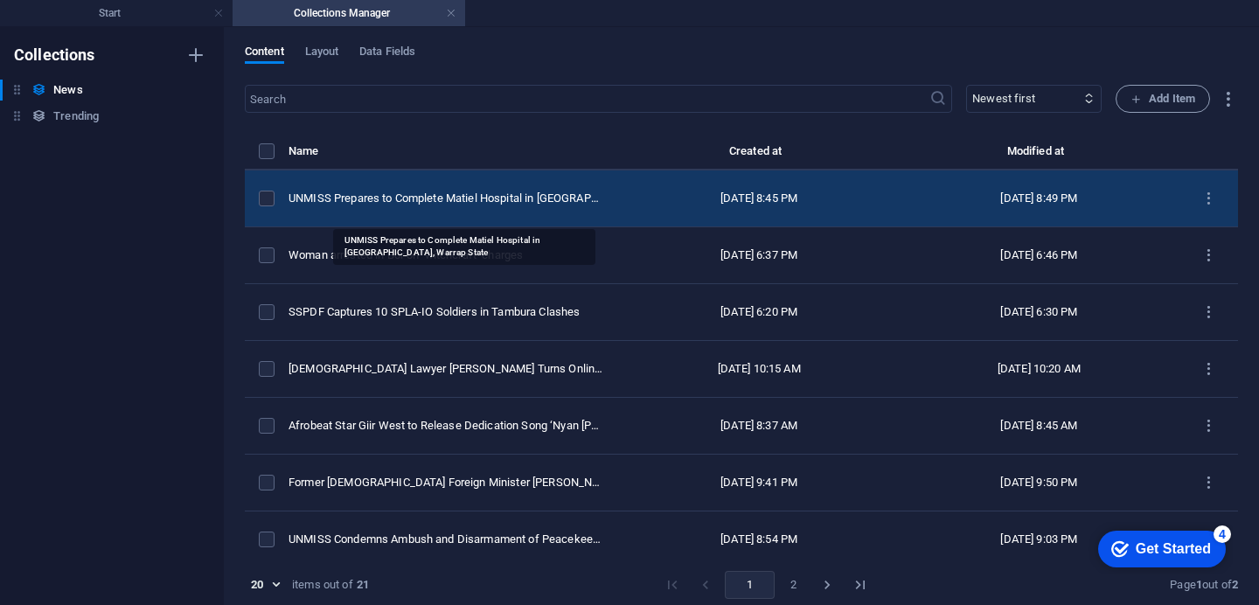
click at [501, 206] on div "UNMISS Prepares to Complete Matiel Hospital in [GEOGRAPHIC_DATA], Warrap State" at bounding box center [446, 199] width 316 height 16
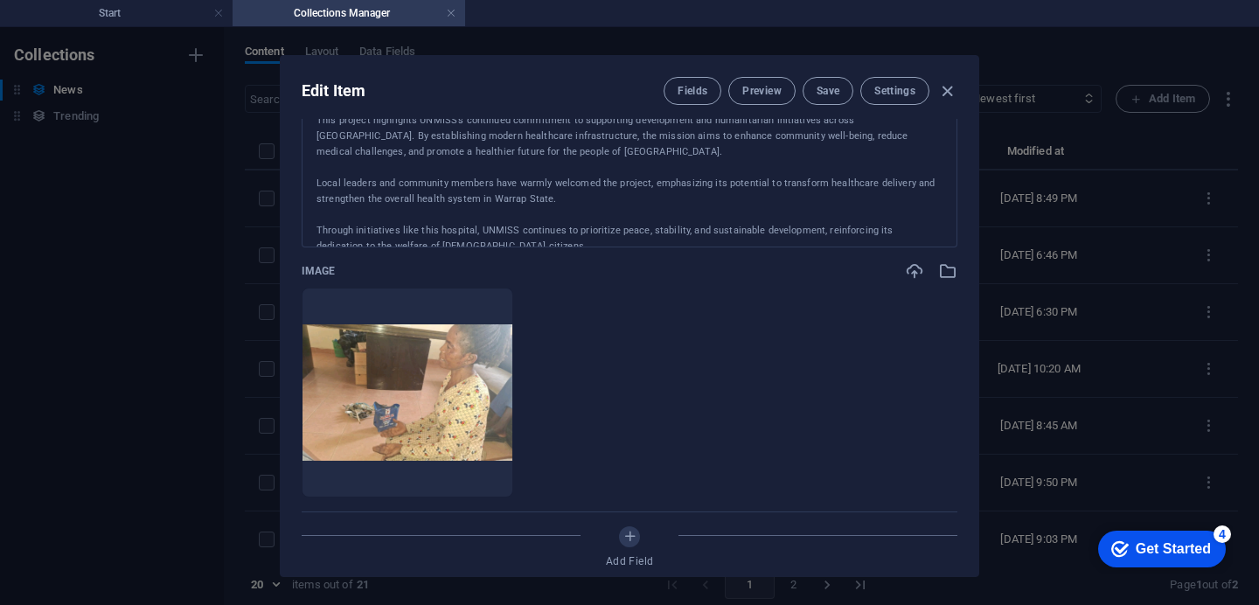
scroll to position [400, 0]
click at [949, 261] on icon "button" at bounding box center [947, 270] width 19 height 19
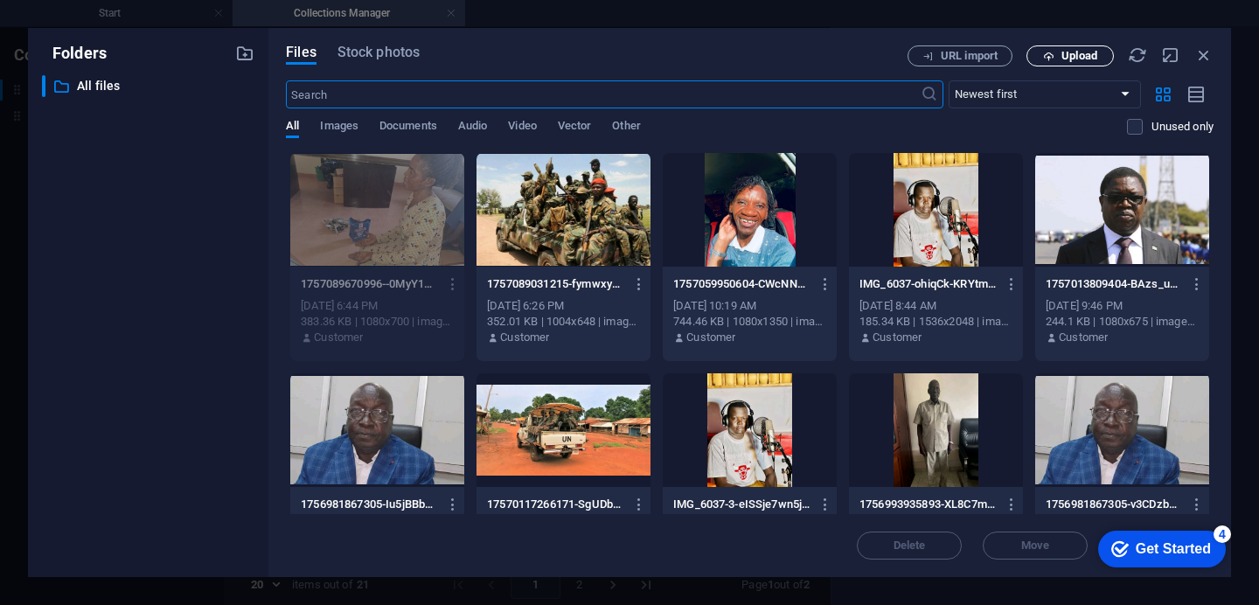
click at [1103, 52] on span "Upload" at bounding box center [1070, 56] width 72 height 11
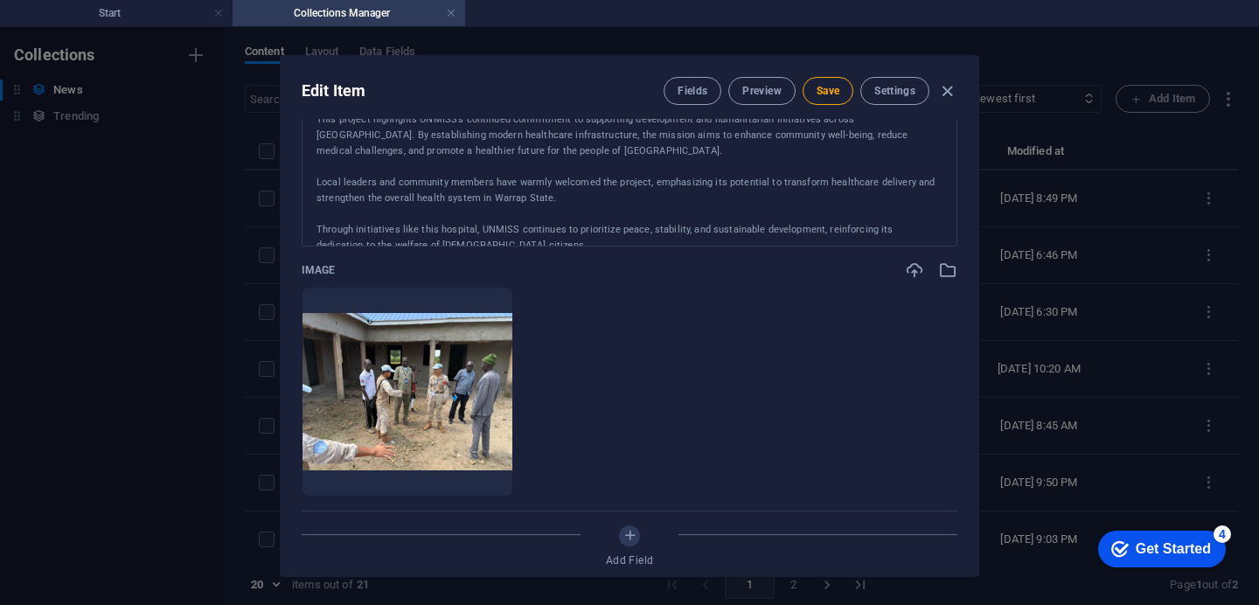
click at [976, 332] on div "Edit Item Fields Preview Save Settings Name UNMISS Prepares to Complete Matiel …" at bounding box center [629, 316] width 699 height 522
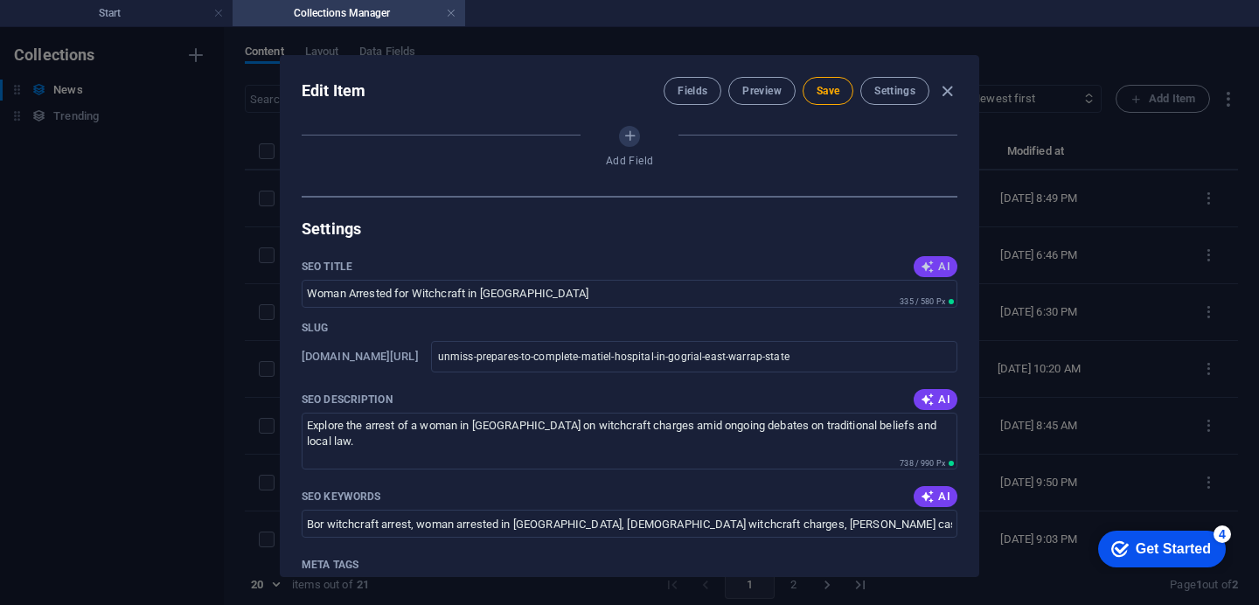
click at [933, 260] on span "AI" at bounding box center [936, 267] width 30 height 14
type input "UNMISS Completes Matiel Hospital"
click at [931, 393] on span "AI" at bounding box center [936, 400] width 30 height 14
type textarea "UNMISS nears completion of Matiel Hospital, enhancing healthcare access and tra…"
click at [935, 490] on span "AI" at bounding box center [936, 497] width 30 height 14
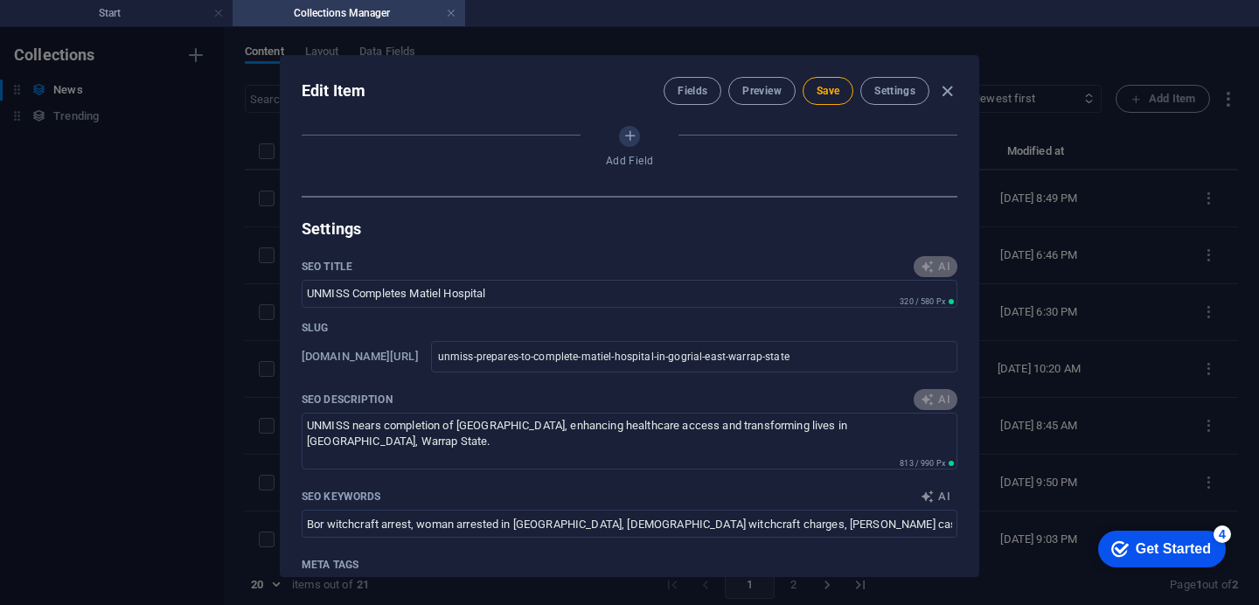
type input "UNMISS, Matiel Hospital, Gogrial East, Warrap State, healthcare access, South S…"
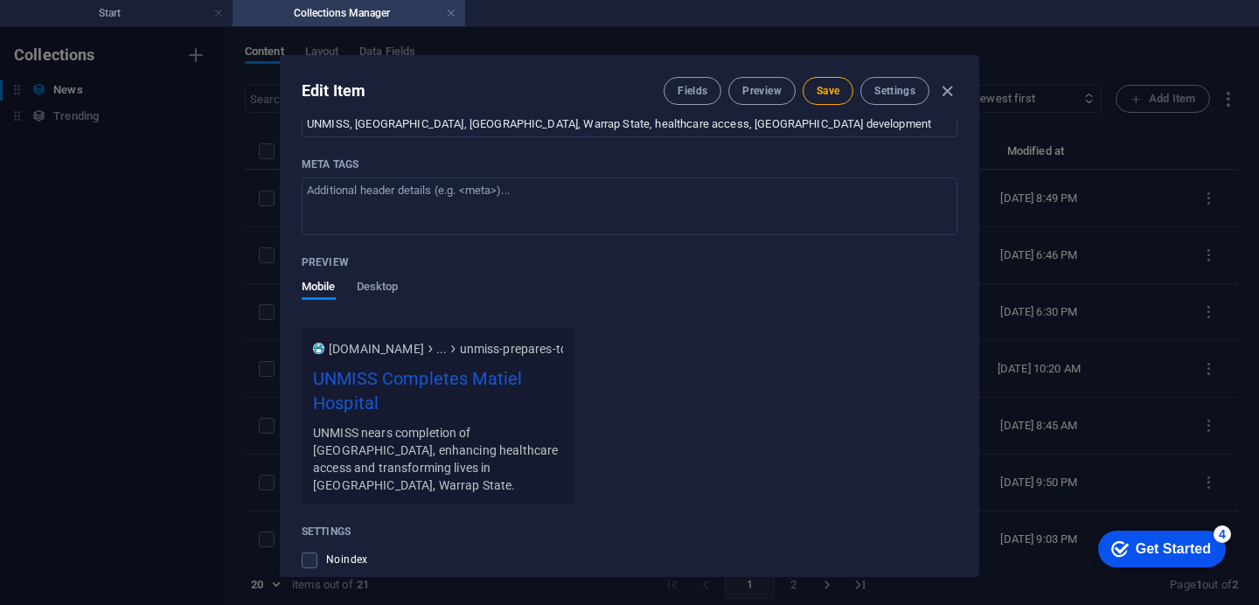
scroll to position [1552, 0]
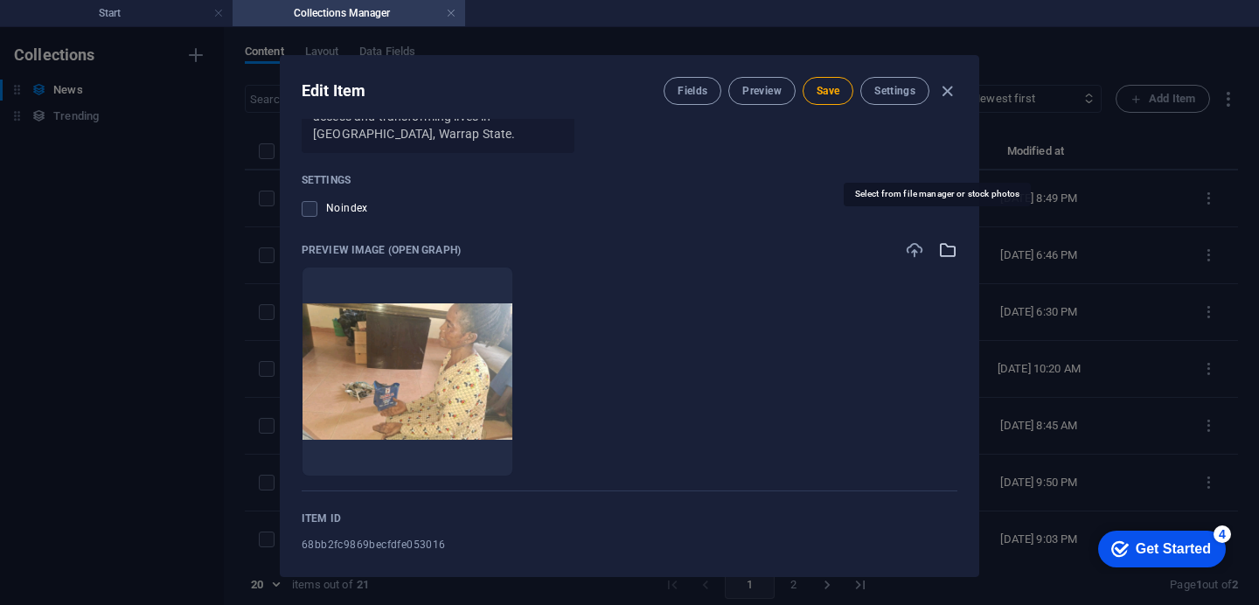
click at [942, 240] on icon "button" at bounding box center [947, 249] width 19 height 19
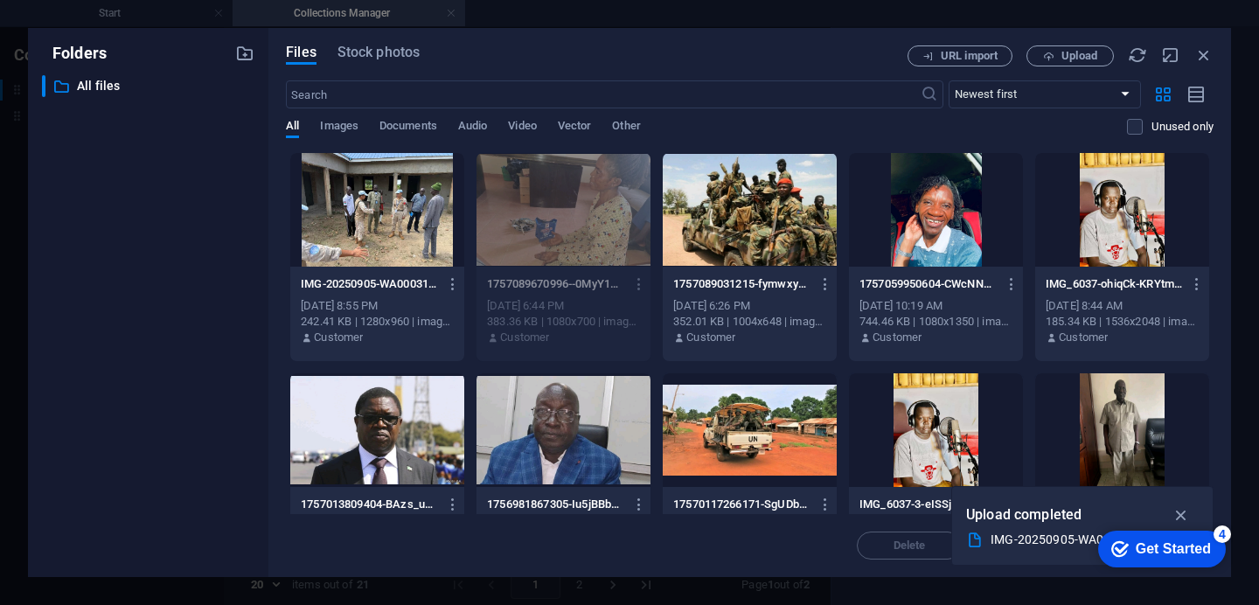
click at [374, 233] on div at bounding box center [377, 210] width 174 height 114
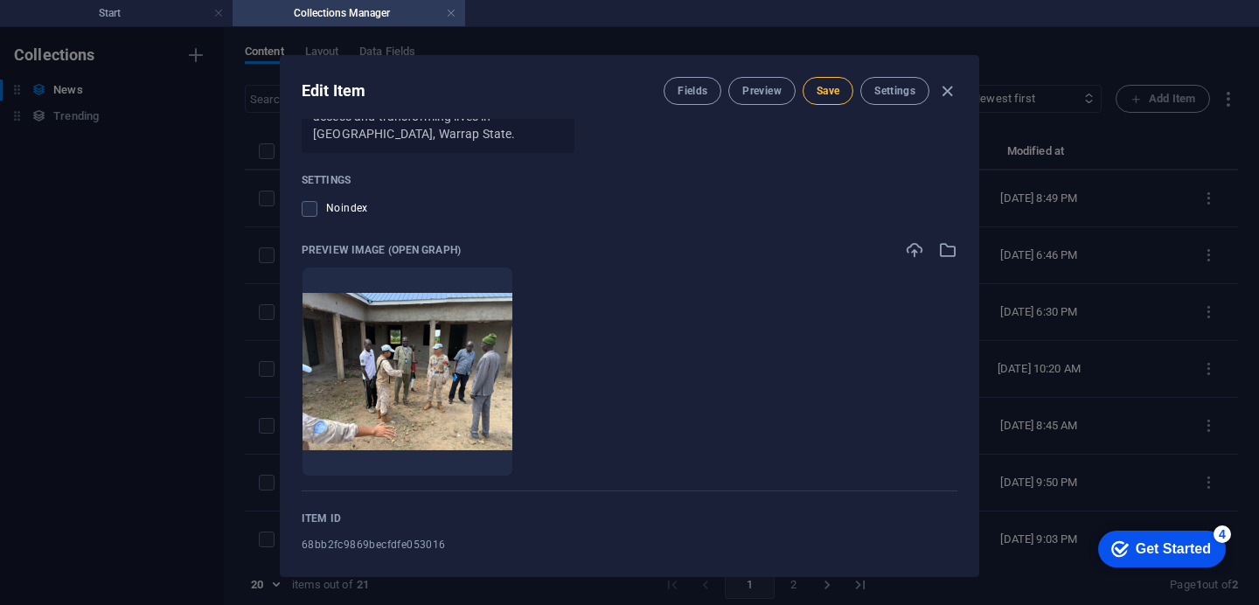
click at [824, 100] on button "Save" at bounding box center [828, 91] width 51 height 28
click at [971, 439] on div "Name UNMISS Prepares to Complete Matiel Hospital in Gogrial East, Warrap State …" at bounding box center [630, 347] width 698 height 457
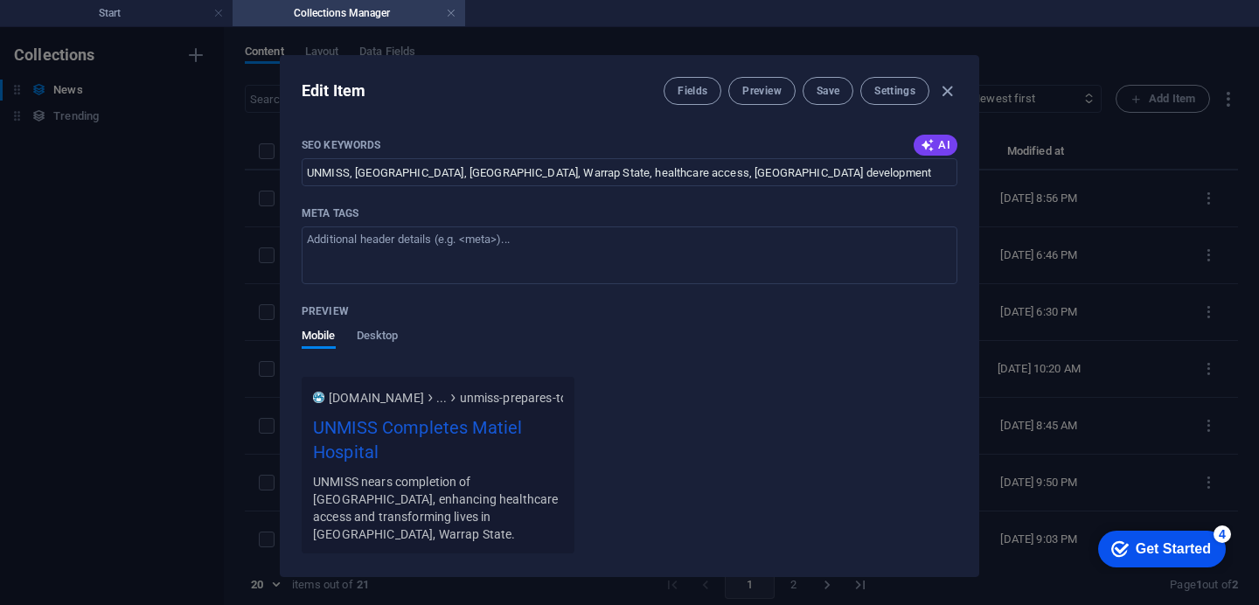
click at [970, 299] on div "Name UNMISS Prepares to Complete Matiel Hospital in Gogrial East, Warrap State …" at bounding box center [630, 347] width 698 height 457
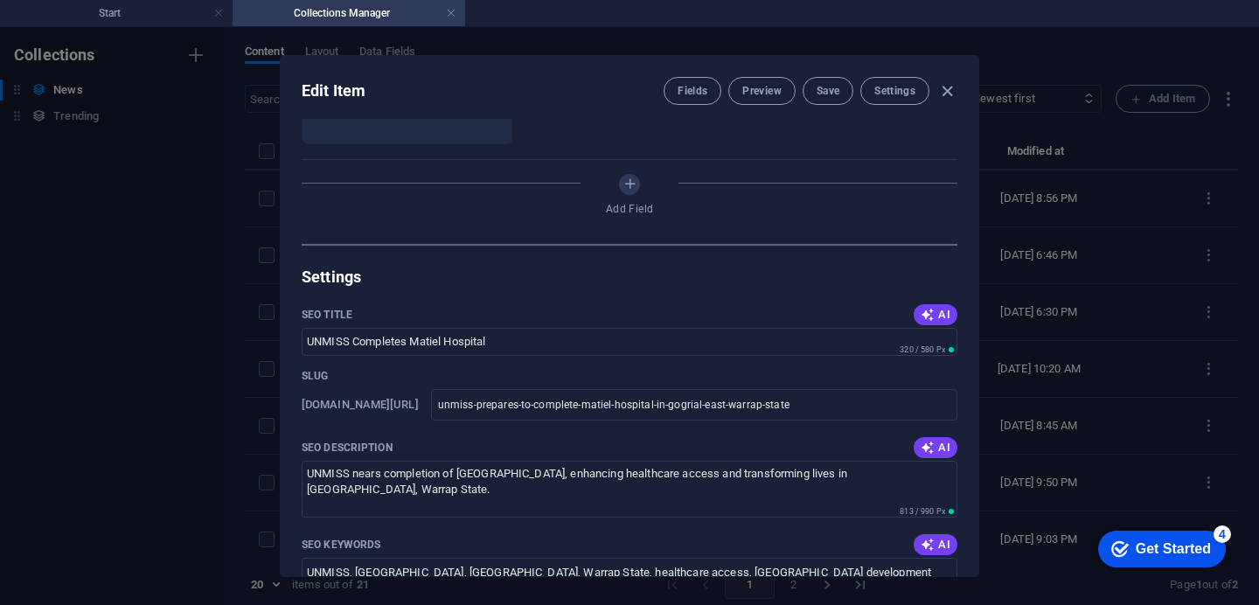
click at [969, 162] on div "Name UNMISS Prepares to Complete Matiel Hospital in Gogrial East, Warrap State …" at bounding box center [630, 347] width 698 height 457
click at [966, 97] on div "Edit Item Fields Preview Save Settings" at bounding box center [630, 87] width 698 height 63
click at [966, 99] on div "Edit Item Fields Preview Save Settings" at bounding box center [630, 87] width 698 height 63
click at [969, 190] on div "Name UNMISS Prepares to Complete Matiel Hospital in Gogrial East, Warrap State …" at bounding box center [630, 347] width 698 height 457
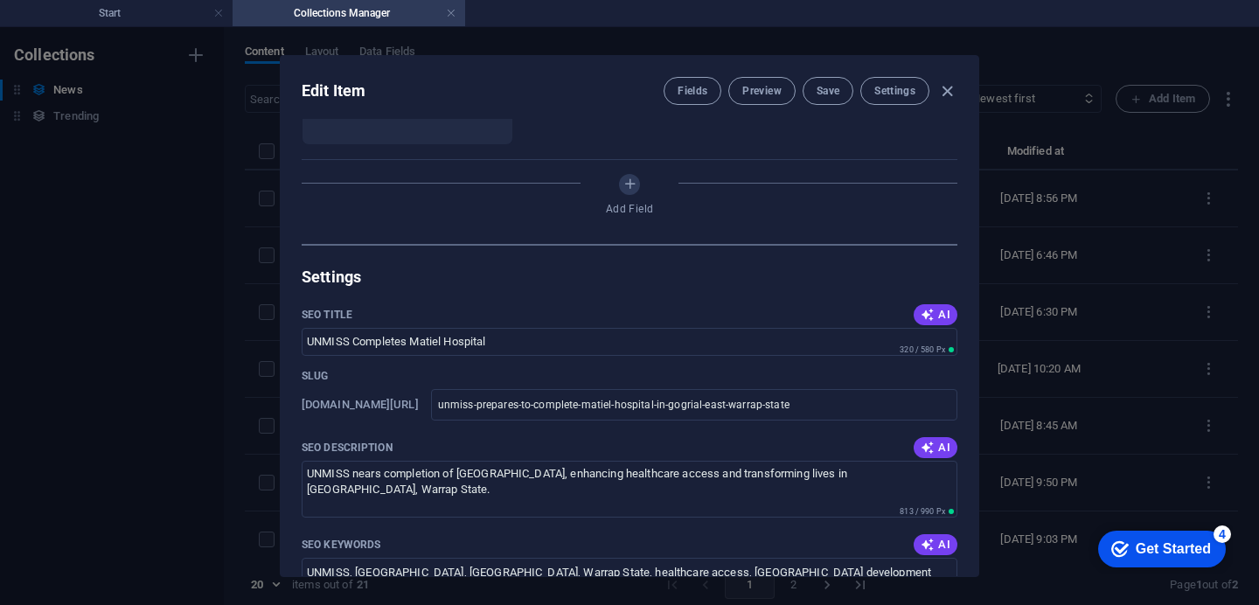
click at [970, 185] on div "Name UNMISS Prepares to Complete Matiel Hospital in Gogrial East, Warrap State …" at bounding box center [630, 347] width 698 height 457
click at [971, 152] on div "Name UNMISS Prepares to Complete Matiel Hospital in Gogrial East, Warrap State …" at bounding box center [630, 347] width 698 height 457
click at [829, 94] on span "Save" at bounding box center [828, 91] width 23 height 14
click at [115, 13] on h4 "Start" at bounding box center [116, 12] width 233 height 19
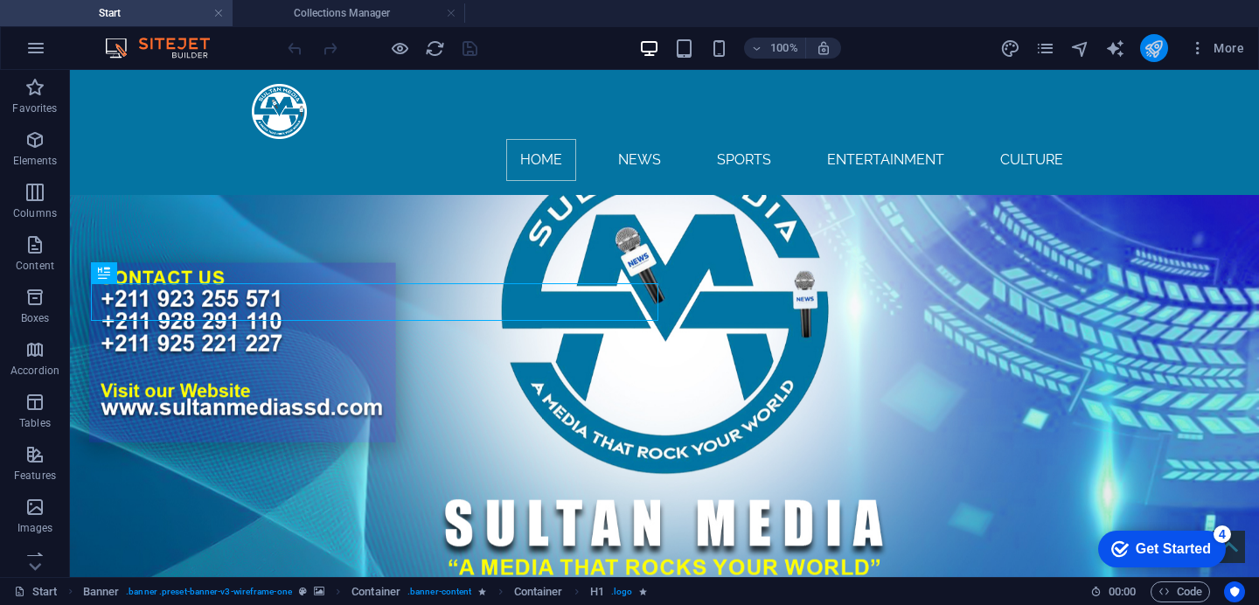
click at [1165, 54] on button "publish" at bounding box center [1154, 48] width 28 height 28
